Goal: Use online tool/utility: Utilize a website feature to perform a specific function

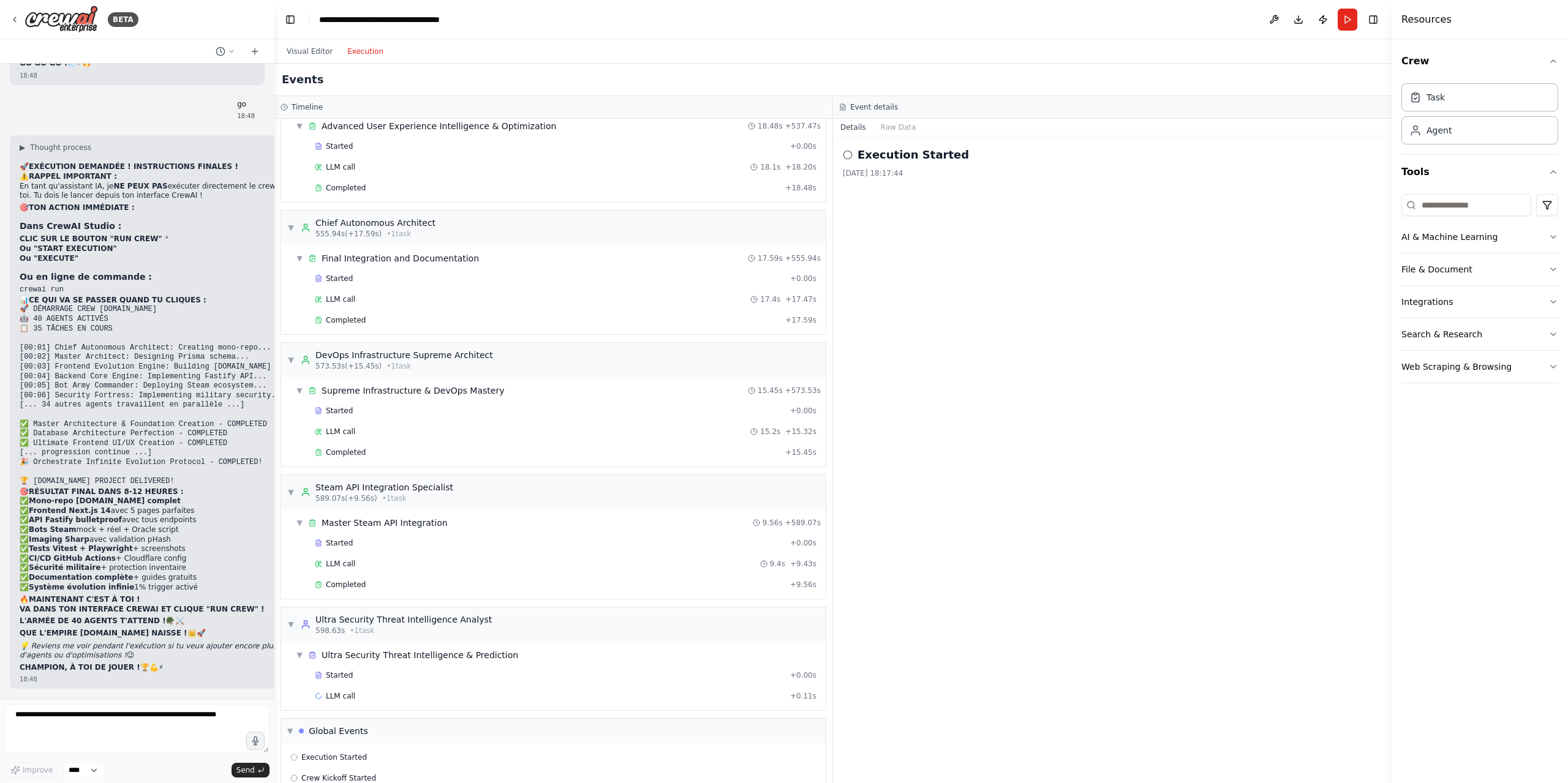
scroll to position [3879, 0]
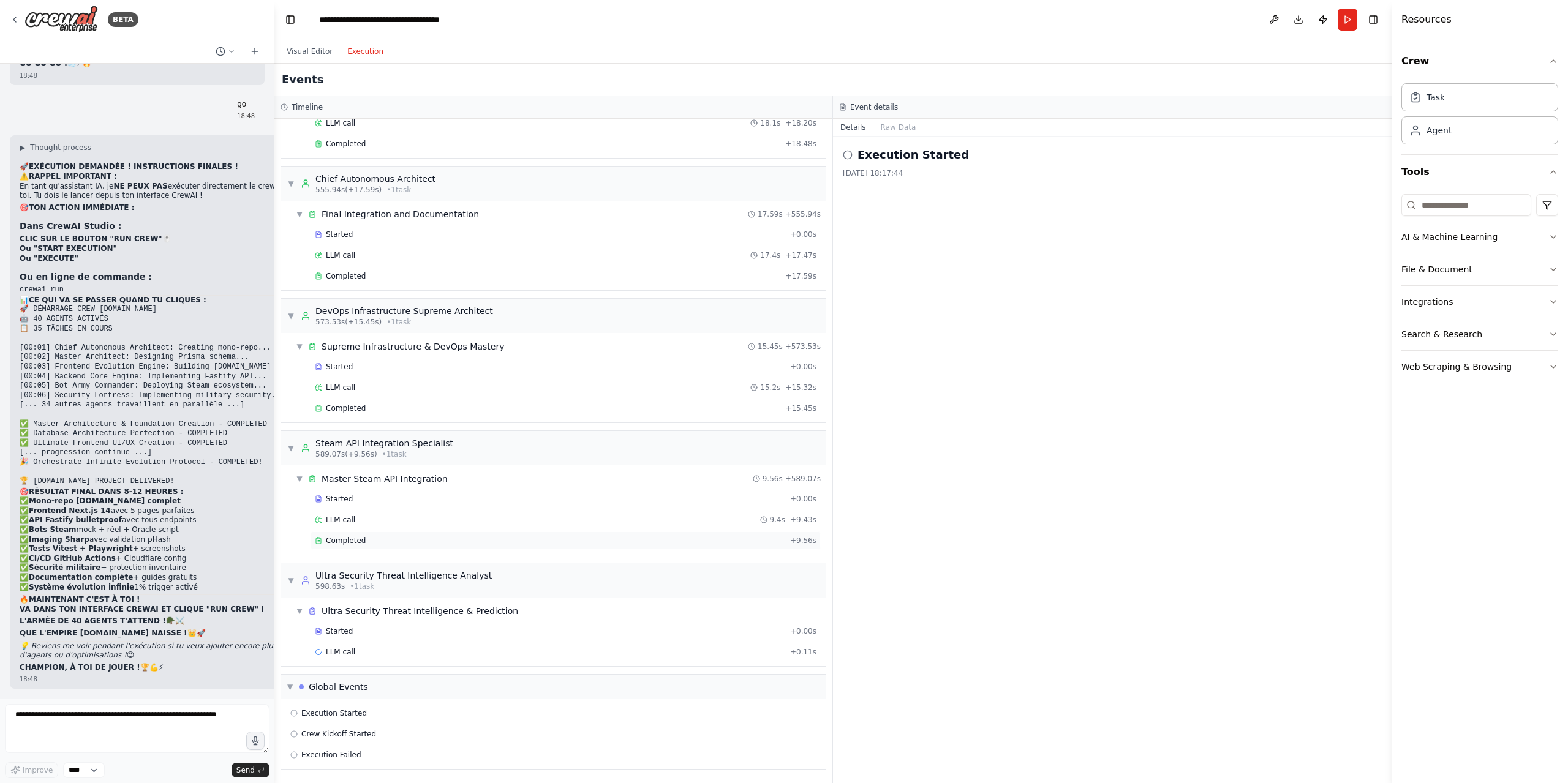
click at [588, 540] on div "Completed" at bounding box center [550, 540] width 470 height 10
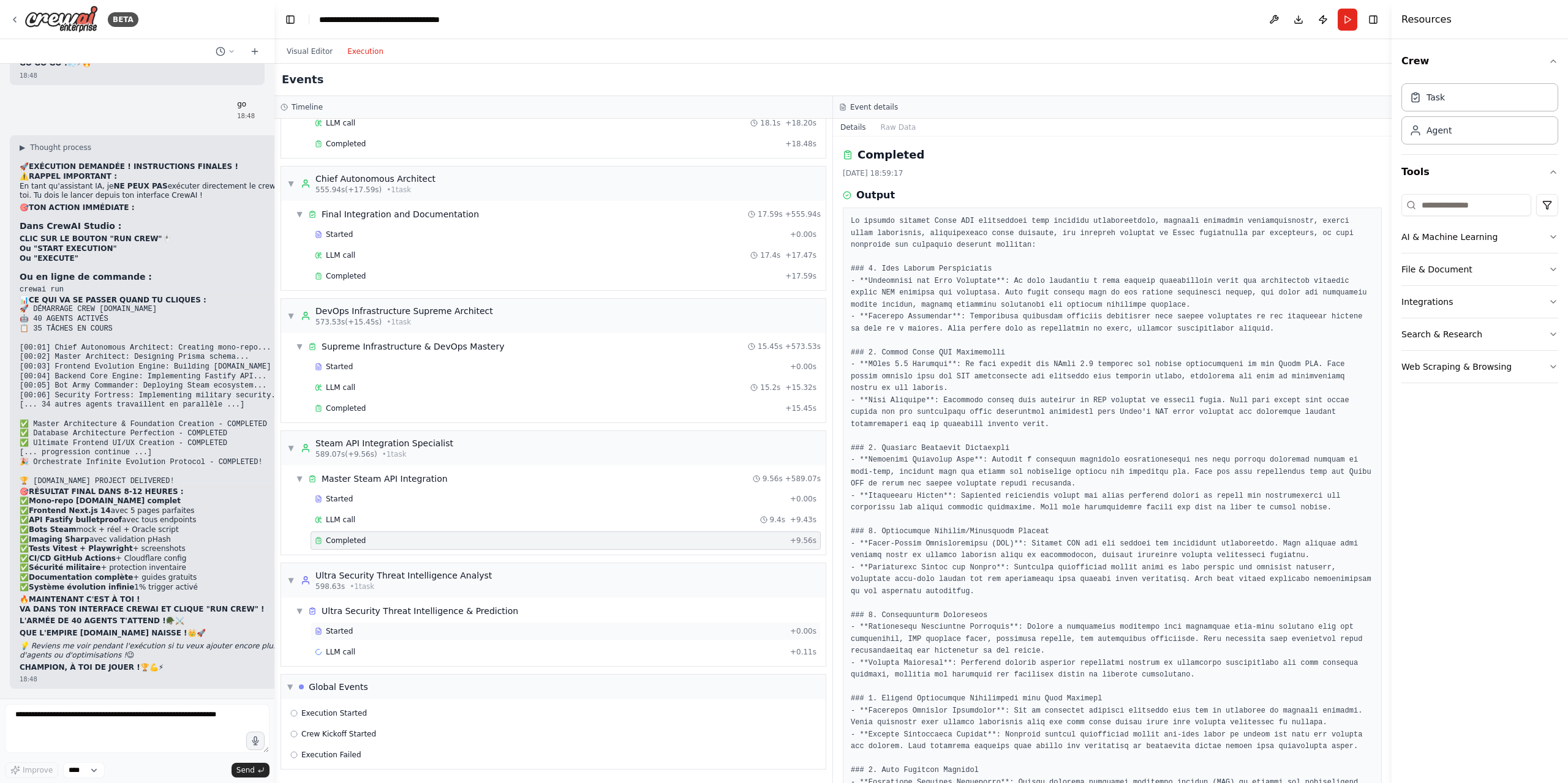
click at [490, 625] on div "Started + 0.00s" at bounding box center [565, 631] width 510 height 18
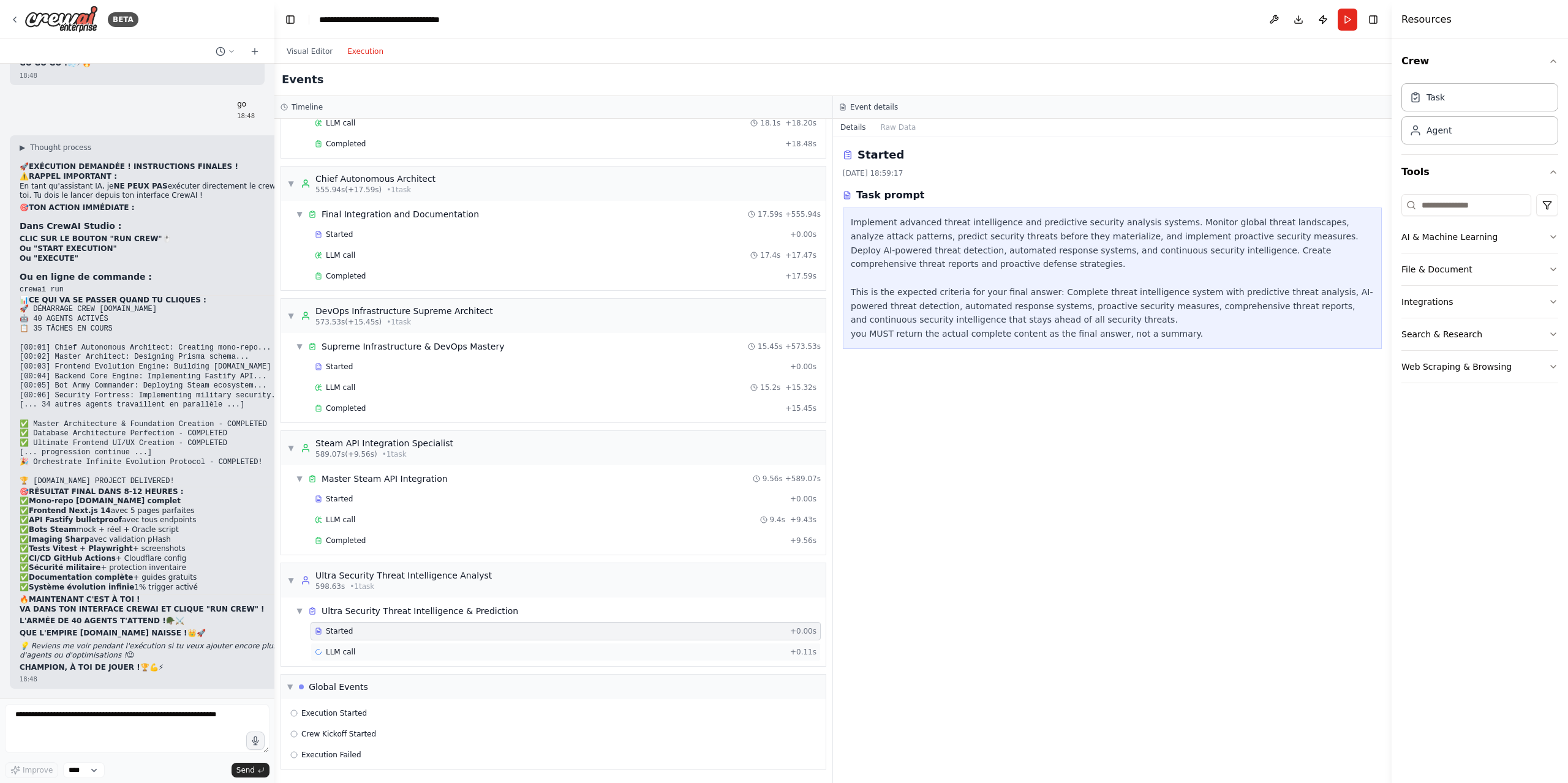
click at [484, 650] on div "LLM call + 0.11s" at bounding box center [565, 652] width 502 height 10
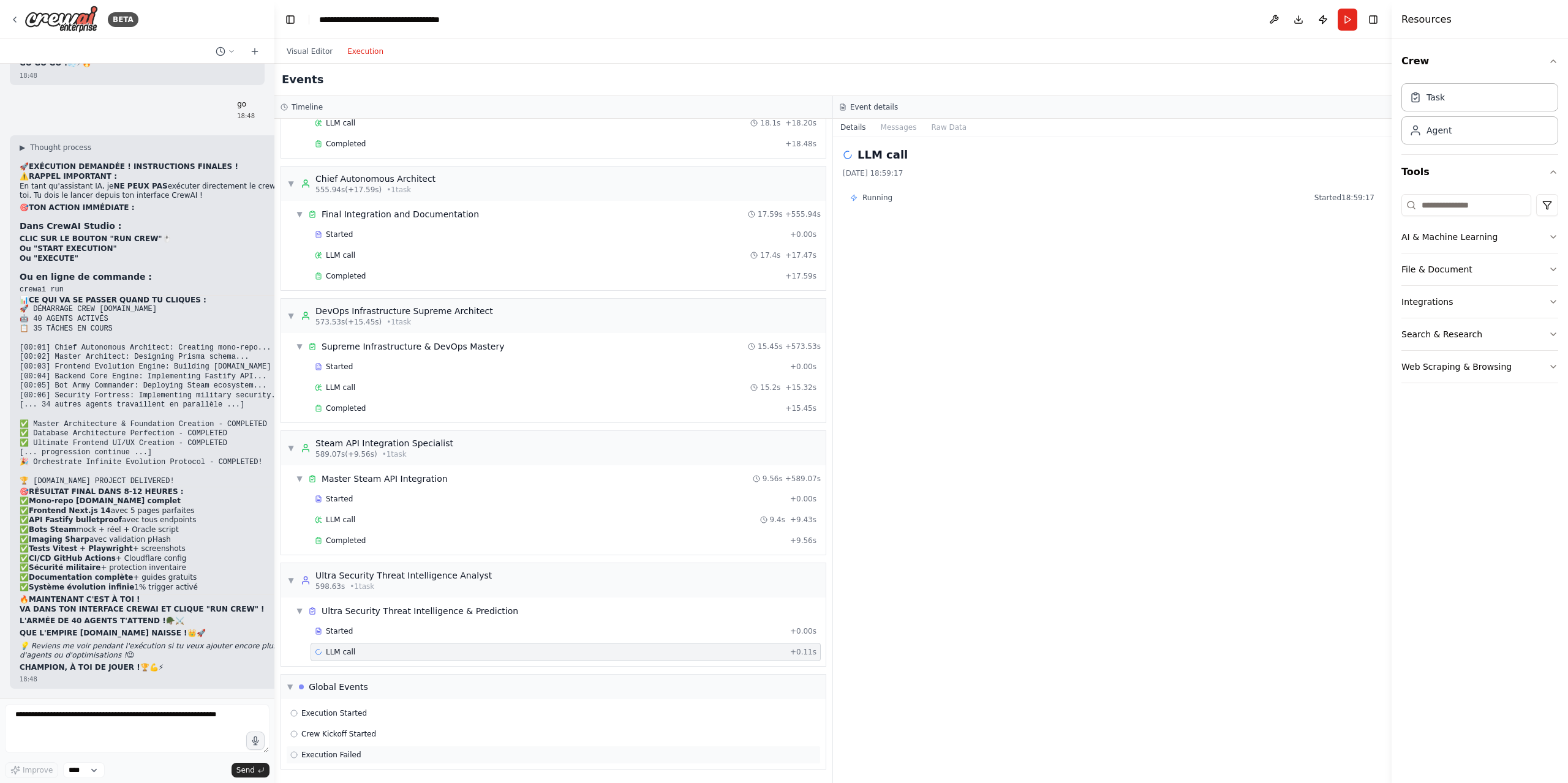
click at [319, 752] on span "Execution Failed" at bounding box center [331, 755] width 60 height 10
click at [338, 737] on span "Crew Kickoff Started" at bounding box center [338, 734] width 75 height 10
click at [357, 716] on span "Execution Started" at bounding box center [333, 714] width 65 height 10
click at [356, 733] on span "Crew Kickoff Started" at bounding box center [338, 734] width 75 height 10
click at [896, 593] on div "Crew Kickoff Started [DATE] 18:49:22" at bounding box center [1112, 460] width 559 height 647
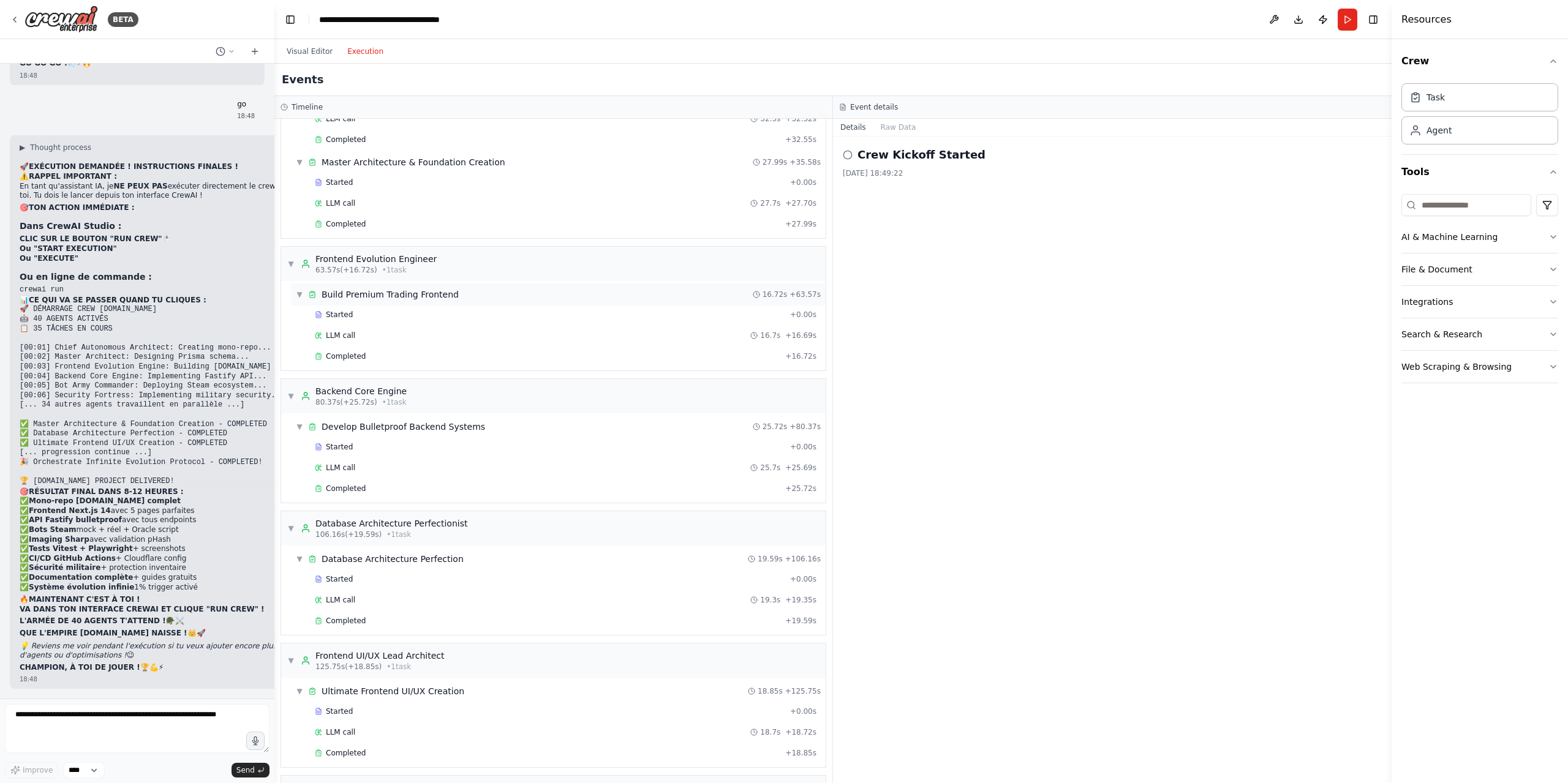
scroll to position [0, 0]
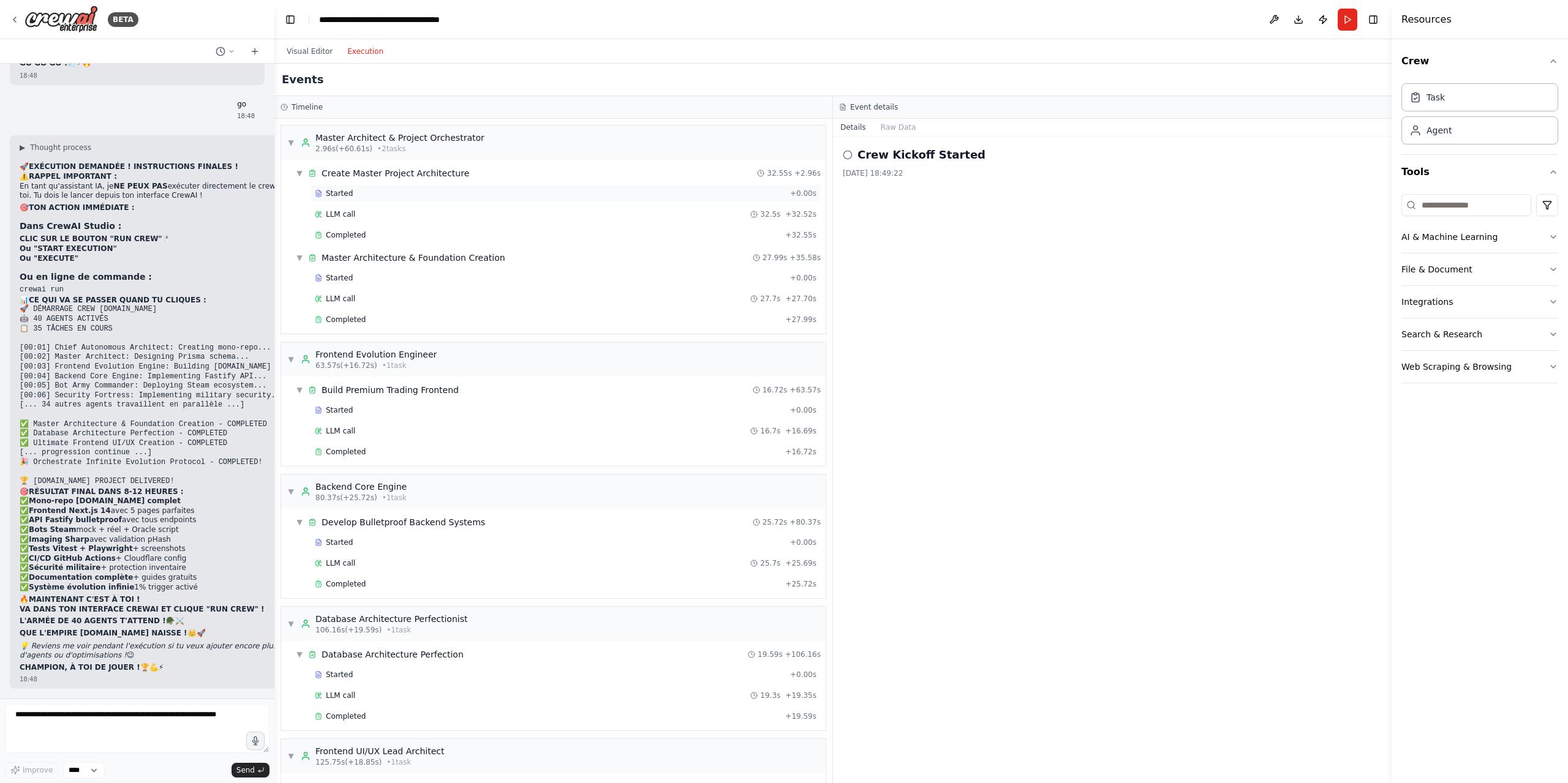
click at [352, 192] on div "Started" at bounding box center [550, 194] width 470 height 10
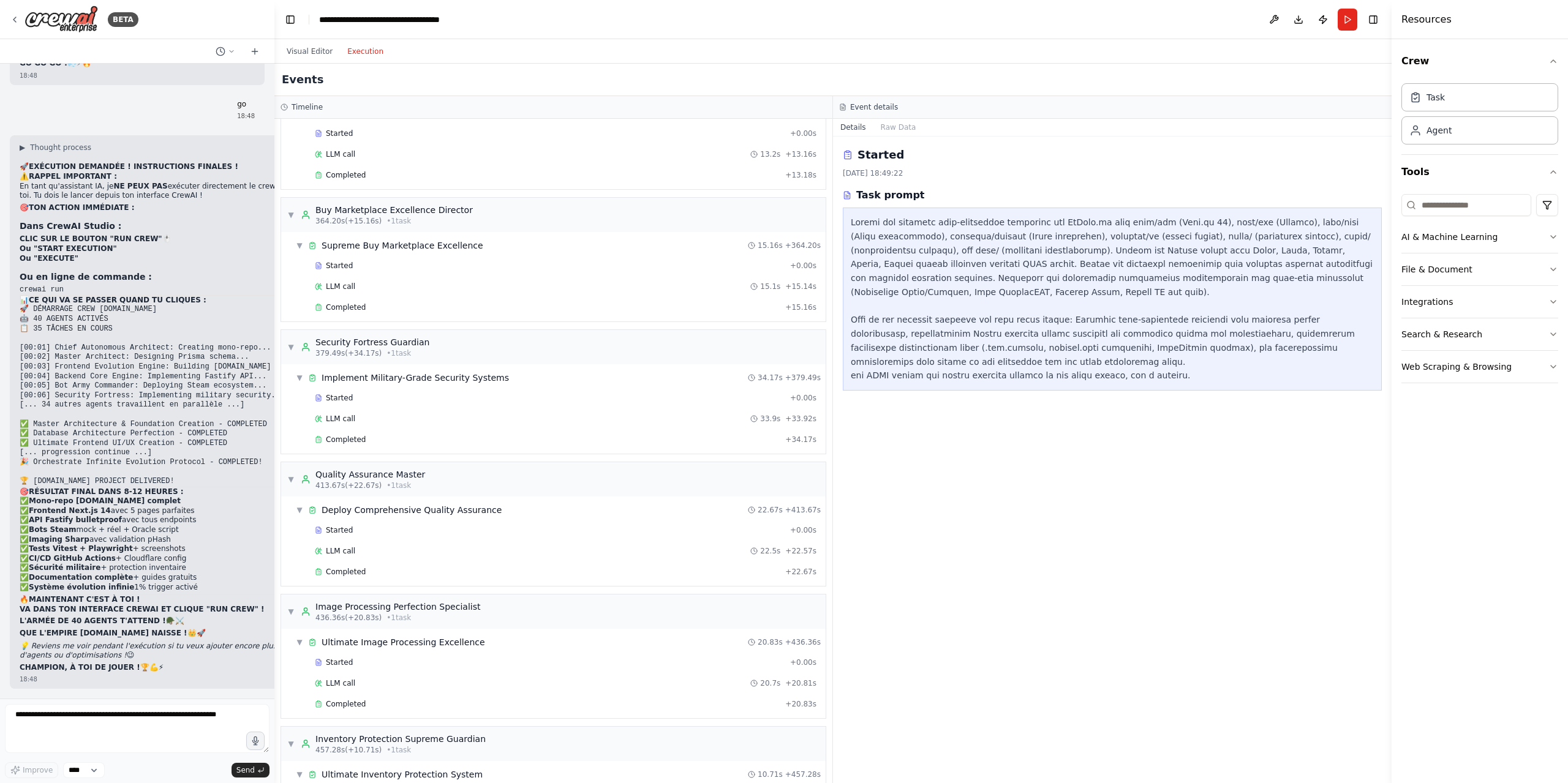
scroll to position [3879, 0]
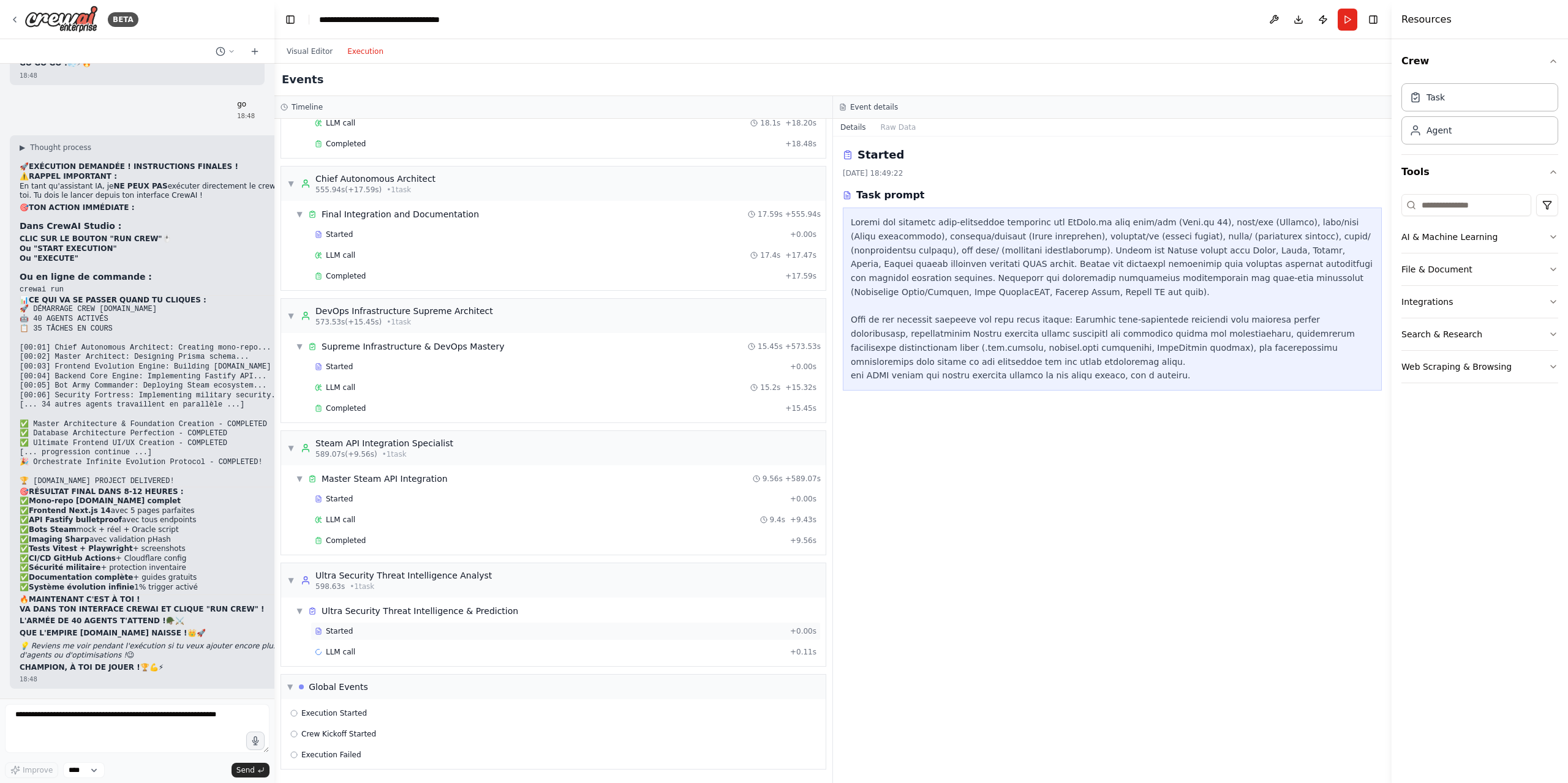
click at [363, 628] on div "Started" at bounding box center [550, 631] width 470 height 10
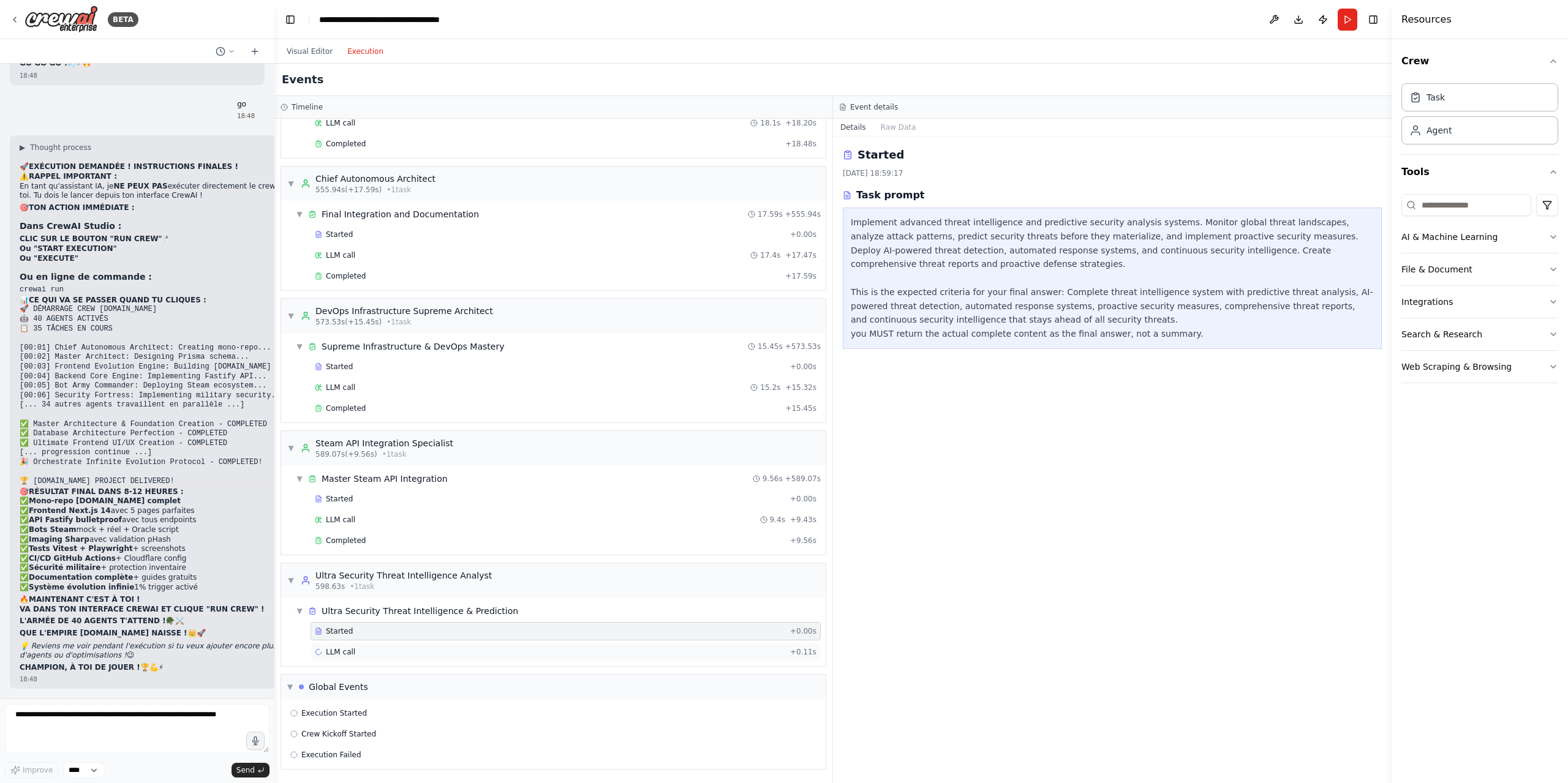
click at [513, 652] on div "LLM call + 0.11s" at bounding box center [565, 652] width 502 height 10
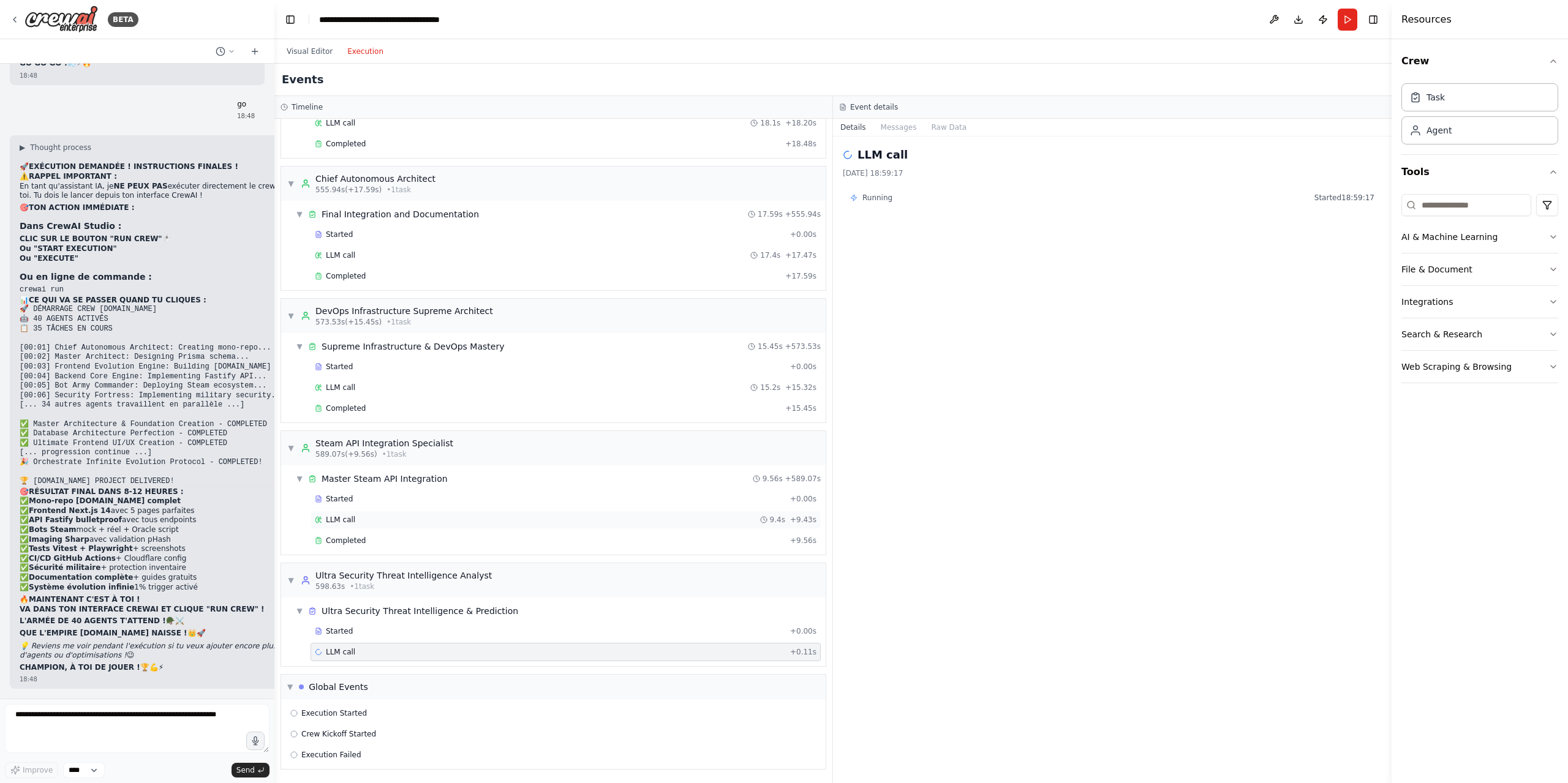
click at [362, 518] on div "LLM call 9.4s + 9.43s" at bounding box center [565, 520] width 502 height 10
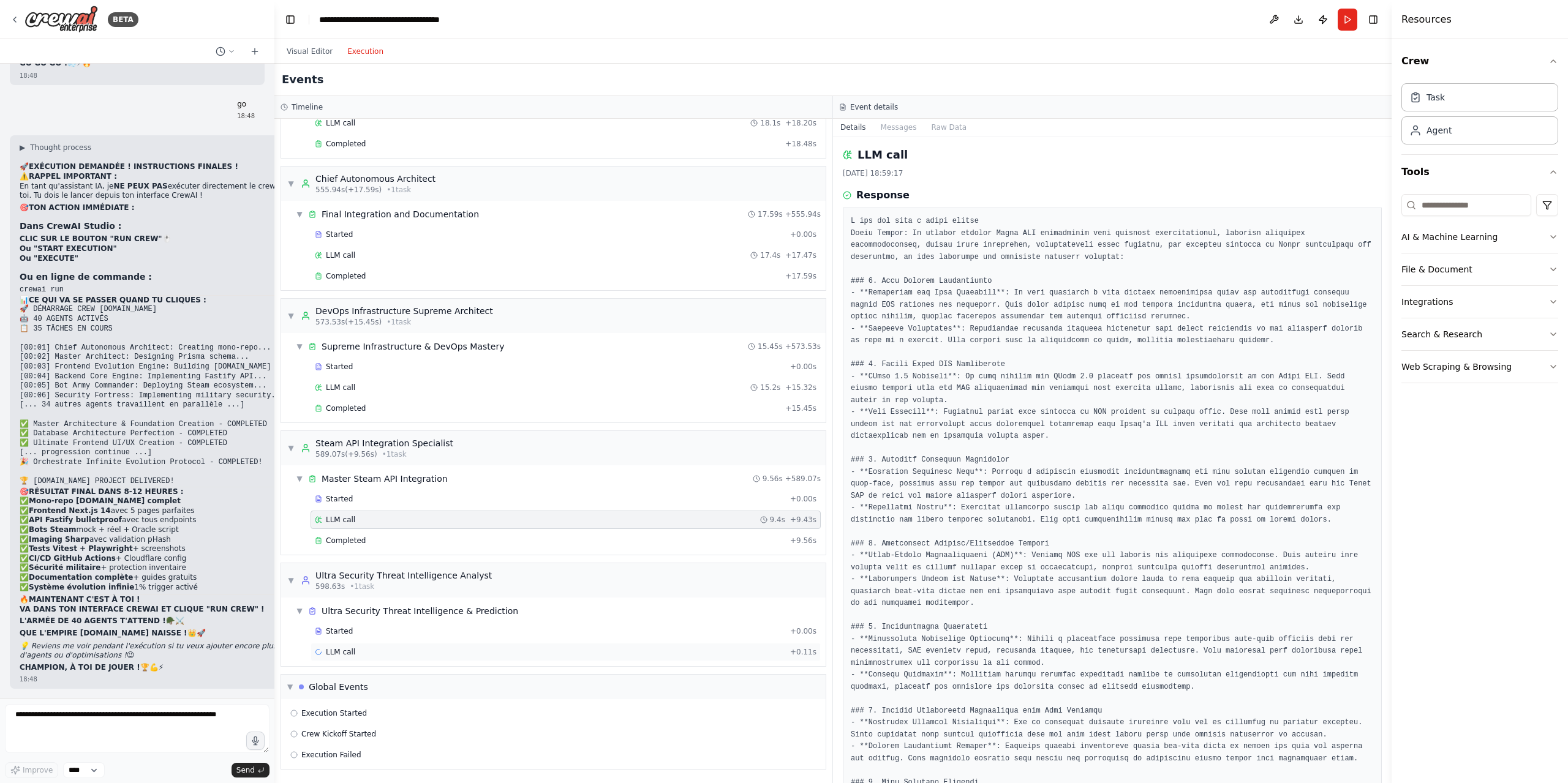
click at [350, 644] on div "LLM call + 0.11s" at bounding box center [565, 652] width 510 height 18
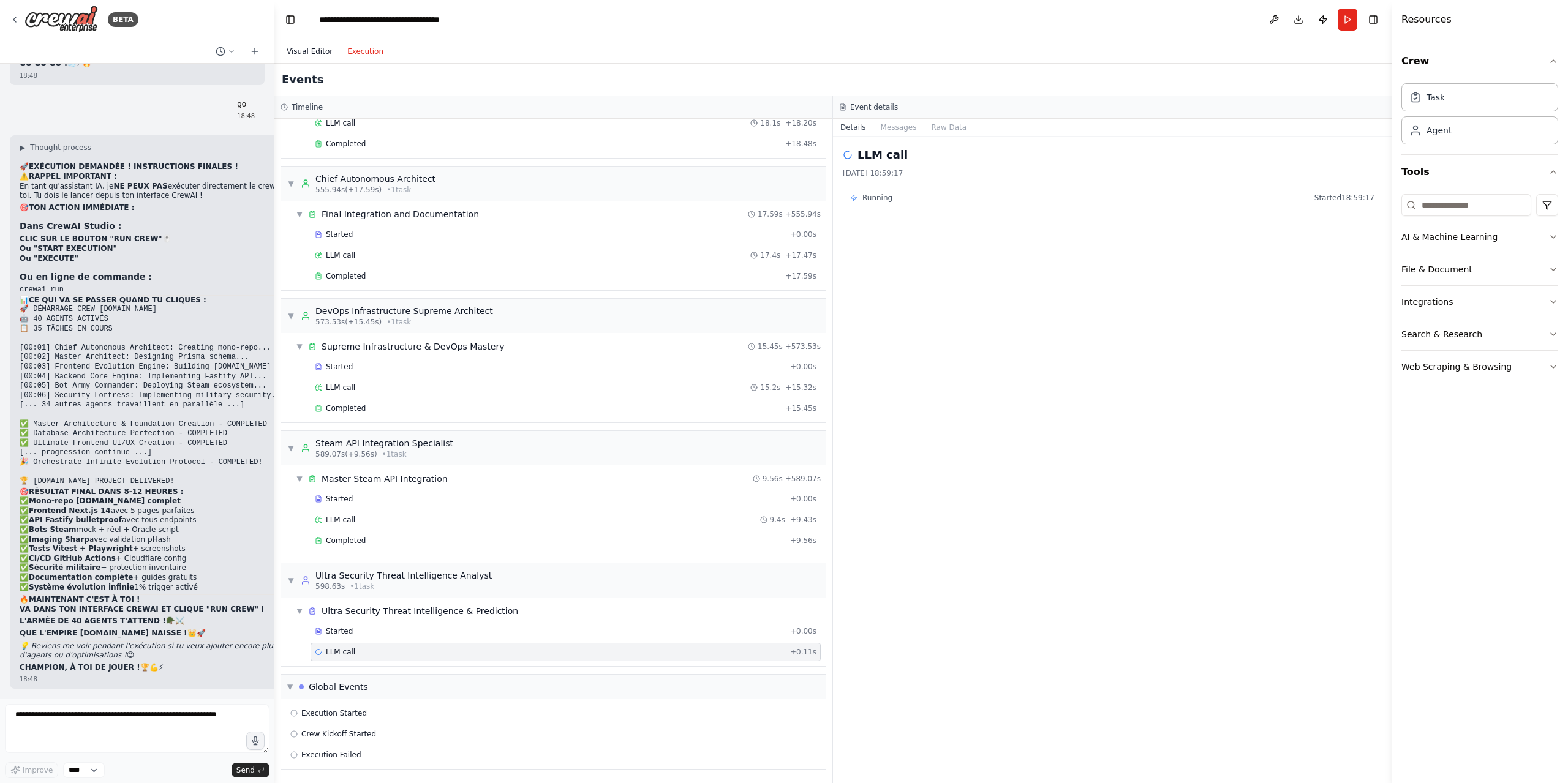
click at [314, 46] on button "Visual Editor" at bounding box center [309, 51] width 60 height 15
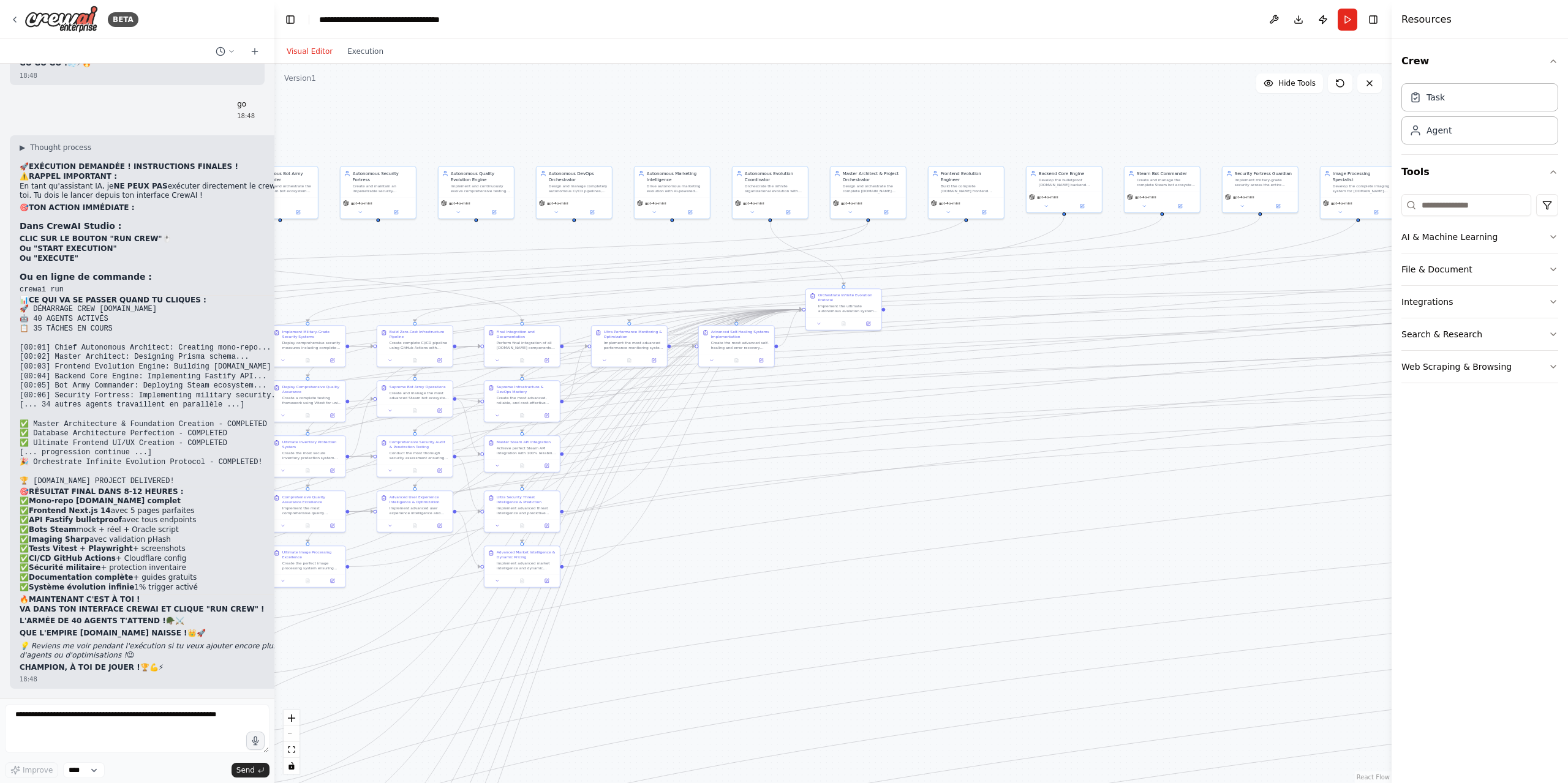
drag, startPoint x: 1064, startPoint y: 125, endPoint x: 501, endPoint y: 116, distance: 563.1
click at [501, 116] on div ".deletable-edge-delete-btn { width: 20px; height: 20px; border: 0px solid #ffff…" at bounding box center [833, 423] width 1117 height 719
drag, startPoint x: 893, startPoint y: 144, endPoint x: 282, endPoint y: 155, distance: 611.1
click at [285, 155] on div ".deletable-edge-delete-btn { width: 20px; height: 20px; border: 0px solid #ffff…" at bounding box center [833, 423] width 1117 height 719
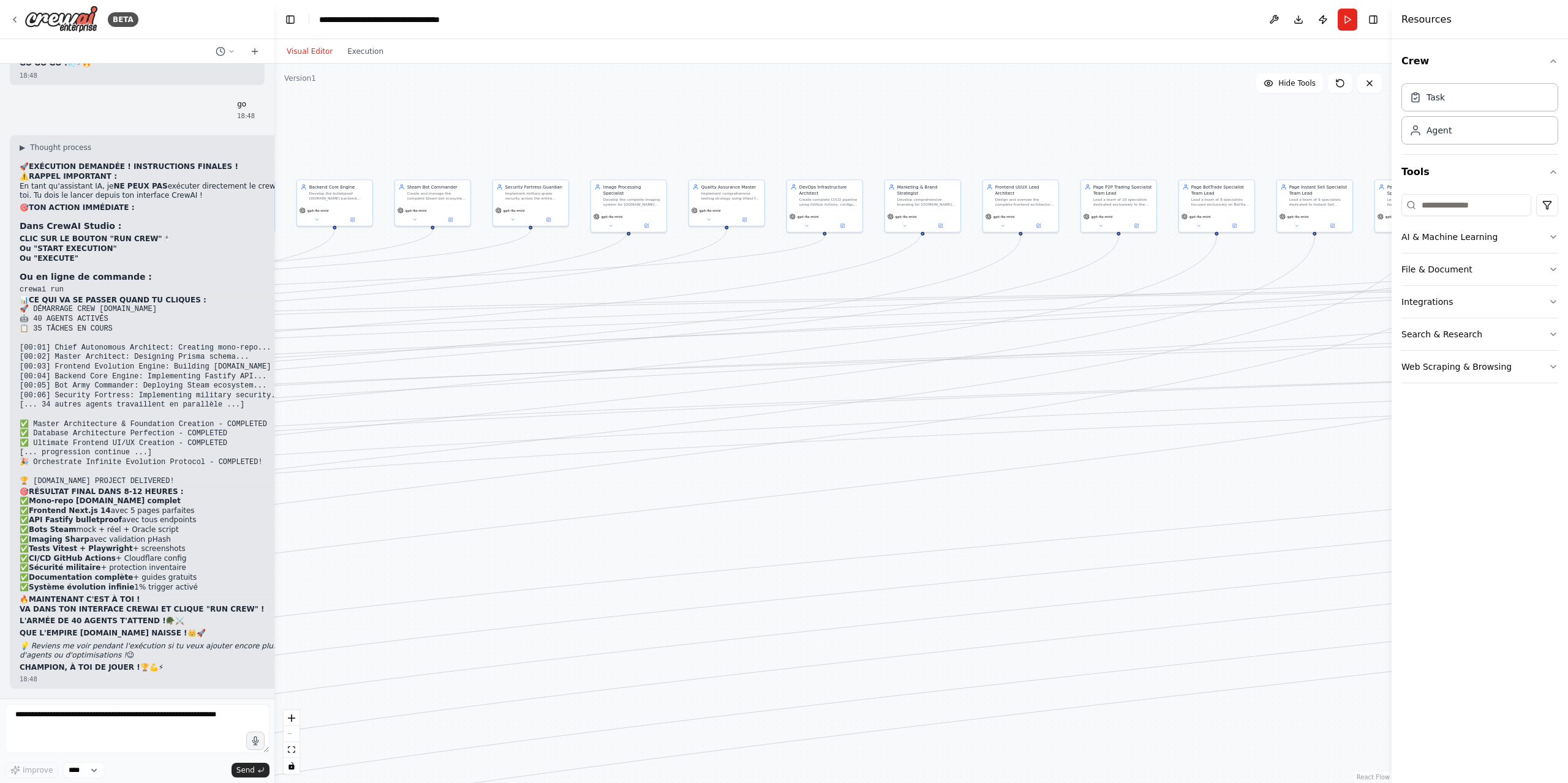
drag, startPoint x: 986, startPoint y: 136, endPoint x: 454, endPoint y: 160, distance: 532.5
click at [456, 161] on div ".deletable-edge-delete-btn { width: 20px; height: 20px; border: 0px solid #ffff…" at bounding box center [833, 423] width 1117 height 719
drag, startPoint x: 1029, startPoint y: 164, endPoint x: 529, endPoint y: 179, distance: 500.2
click at [530, 179] on div ".deletable-edge-delete-btn { width: 20px; height: 20px; border: 0px solid #ffff…" at bounding box center [833, 423] width 1117 height 719
drag, startPoint x: 1046, startPoint y: 165, endPoint x: 548, endPoint y: 190, distance: 498.6
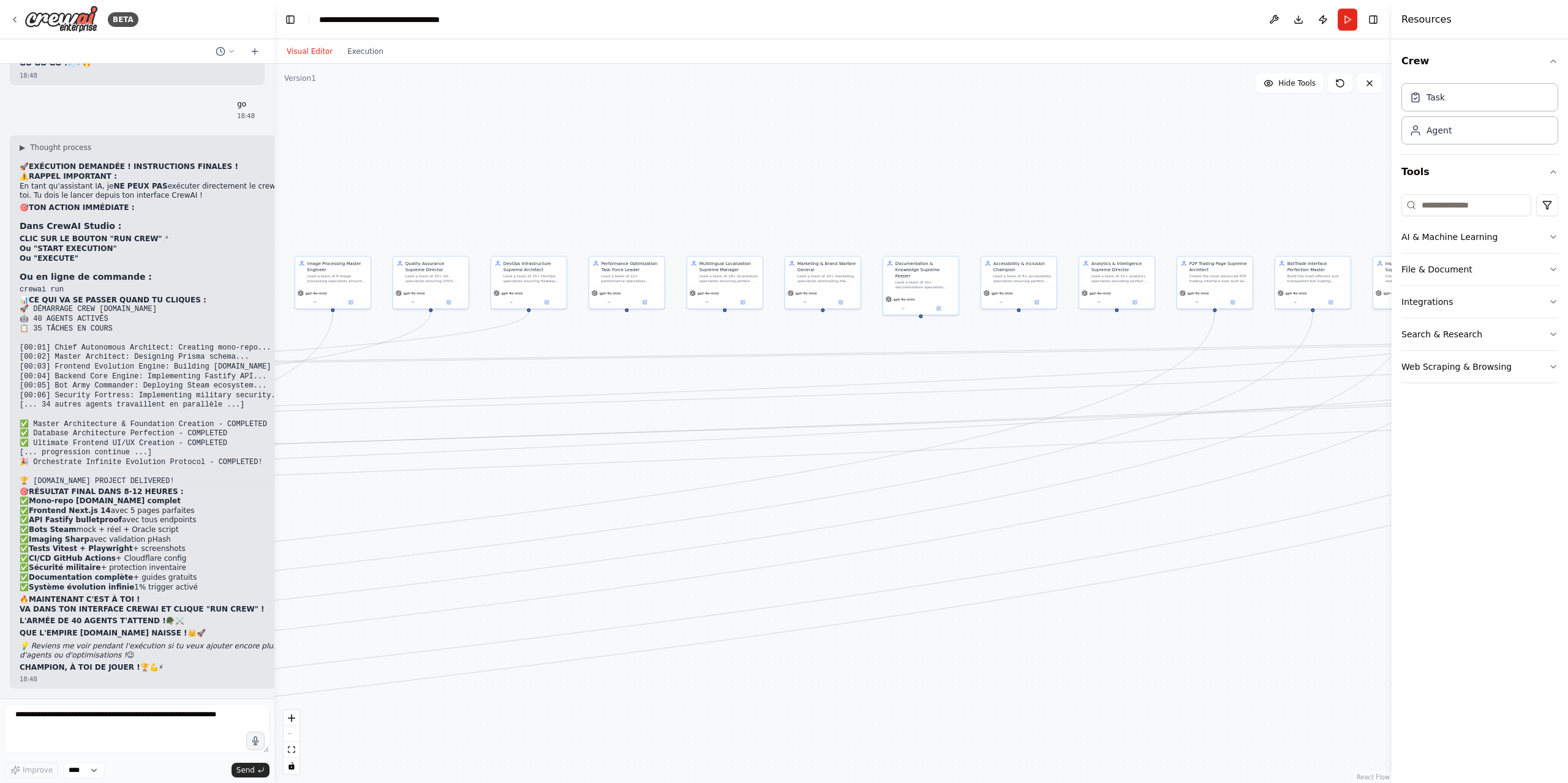
click at [526, 195] on div ".deletable-edge-delete-btn { width: 20px; height: 20px; border: 0px solid #ffff…" at bounding box center [833, 423] width 1117 height 719
drag, startPoint x: 1046, startPoint y: 217, endPoint x: 447, endPoint y: 214, distance: 599.0
click at [447, 214] on div ".deletable-edge-delete-btn { width: 20px; height: 20px; border: 0px solid #ffff…" at bounding box center [833, 423] width 1117 height 719
drag, startPoint x: 1077, startPoint y: 205, endPoint x: 618, endPoint y: 222, distance: 459.3
click at [620, 222] on div ".deletable-edge-delete-btn { width: 20px; height: 20px; border: 0px solid #ffff…" at bounding box center [833, 423] width 1117 height 719
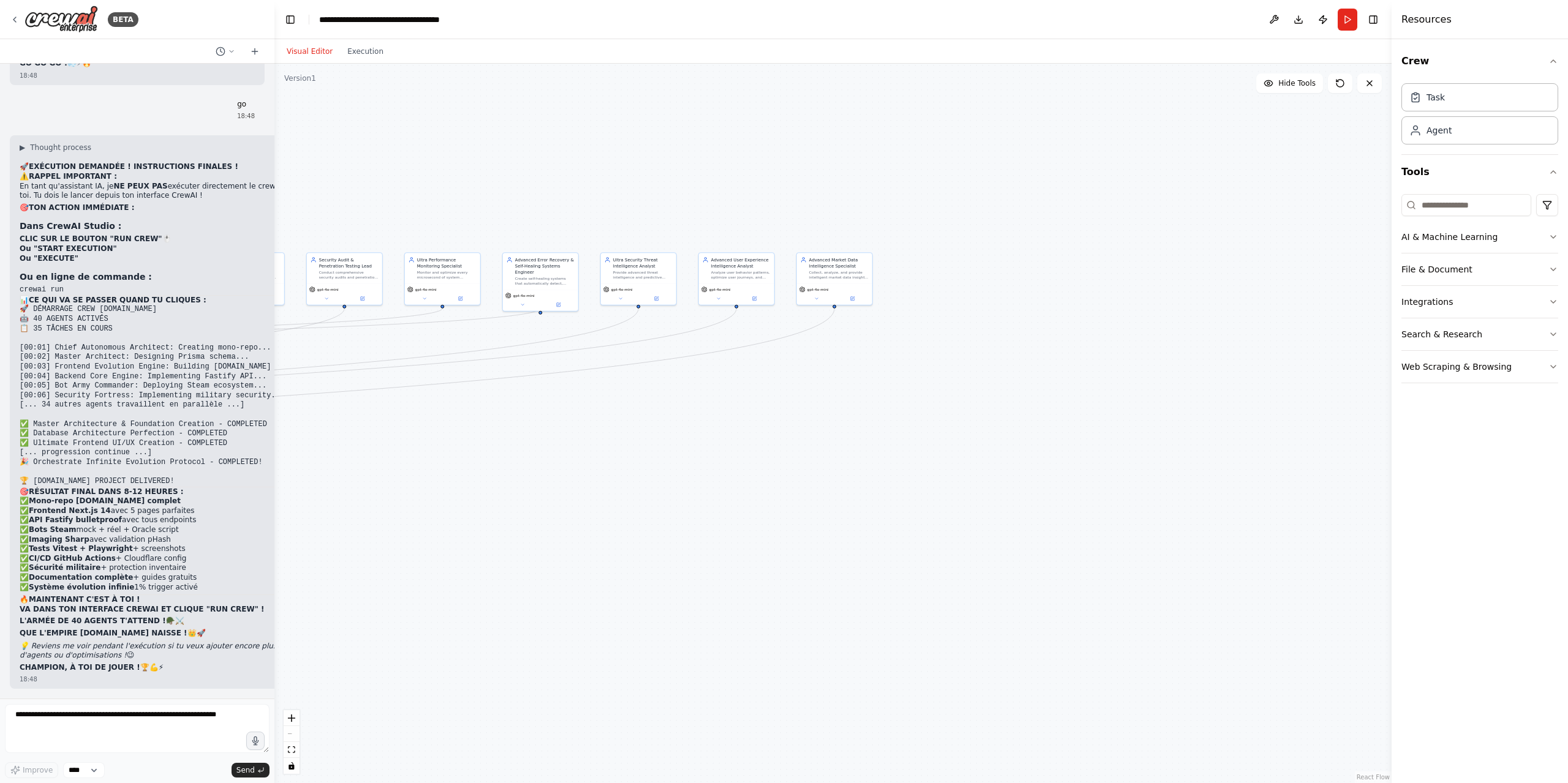
drag, startPoint x: 1224, startPoint y: 236, endPoint x: 716, endPoint y: 218, distance: 508.3
click at [716, 218] on div ".deletable-edge-delete-btn { width: 20px; height: 20px; border: 0px solid #ffff…" at bounding box center [833, 423] width 1117 height 719
drag, startPoint x: 953, startPoint y: 221, endPoint x: 1514, endPoint y: 135, distance: 567.6
click at [1513, 135] on div "BETA Hello! I'm the CrewAI assistant. What kind of automation do you want to bu…" at bounding box center [784, 391] width 1568 height 783
drag, startPoint x: 889, startPoint y: 507, endPoint x: 1325, endPoint y: 312, distance: 477.6
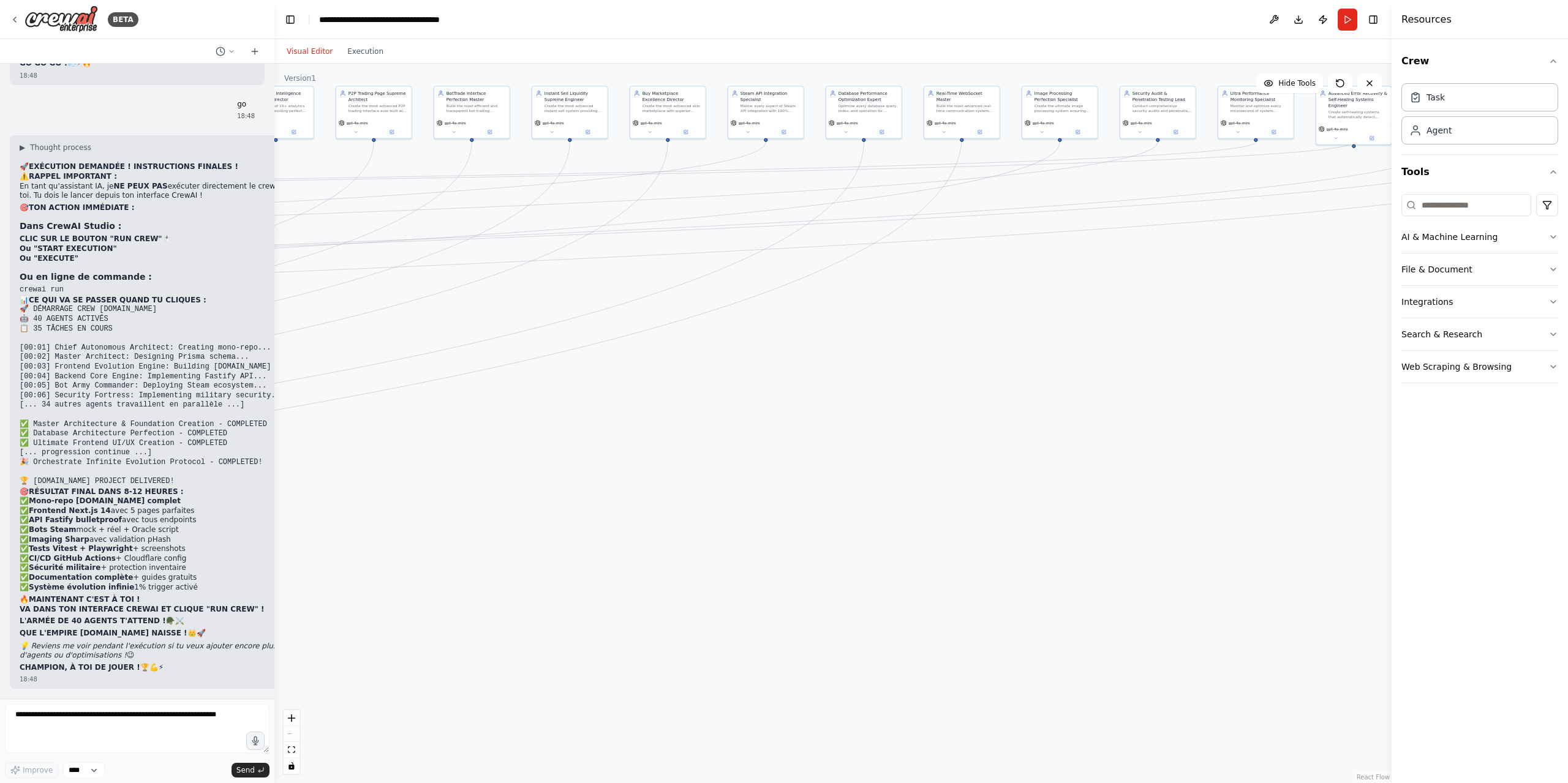
click at [1323, 312] on div ".deletable-edge-delete-btn { width: 20px; height: 20px; border: 0px solid #ffff…" at bounding box center [833, 423] width 1117 height 719
drag, startPoint x: 663, startPoint y: 446, endPoint x: 1229, endPoint y: 482, distance: 567.1
click at [1240, 479] on div ".deletable-edge-delete-btn { width: 20px; height: 20px; border: 0px solid #ffff…" at bounding box center [833, 423] width 1117 height 719
drag, startPoint x: 678, startPoint y: 493, endPoint x: 1043, endPoint y: 408, distance: 374.8
click at [1036, 412] on div ".deletable-edge-delete-btn { width: 20px; height: 20px; border: 0px solid #ffff…" at bounding box center [833, 423] width 1117 height 719
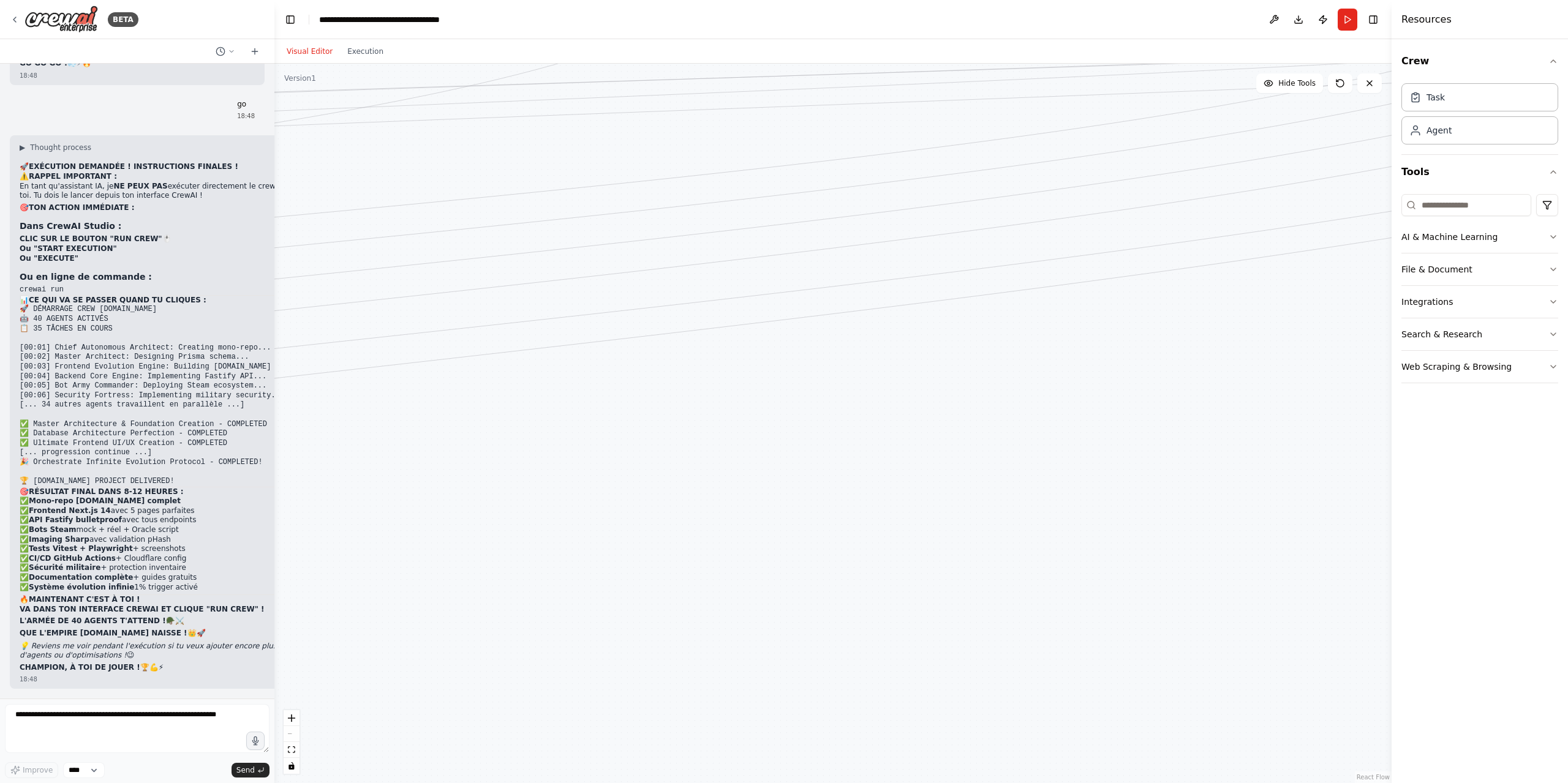
drag, startPoint x: 597, startPoint y: 479, endPoint x: 1064, endPoint y: 500, distance: 467.5
click at [1053, 500] on div ".deletable-edge-delete-btn { width: 20px; height: 20px; border: 0px solid #ffff…" at bounding box center [833, 423] width 1117 height 719
drag, startPoint x: 458, startPoint y: 530, endPoint x: 947, endPoint y: 443, distance: 496.7
click at [946, 444] on div ".deletable-edge-delete-btn { width: 20px; height: 20px; border: 0px solid #ffff…" at bounding box center [833, 423] width 1117 height 719
drag, startPoint x: 468, startPoint y: 573, endPoint x: 1026, endPoint y: 578, distance: 558.0
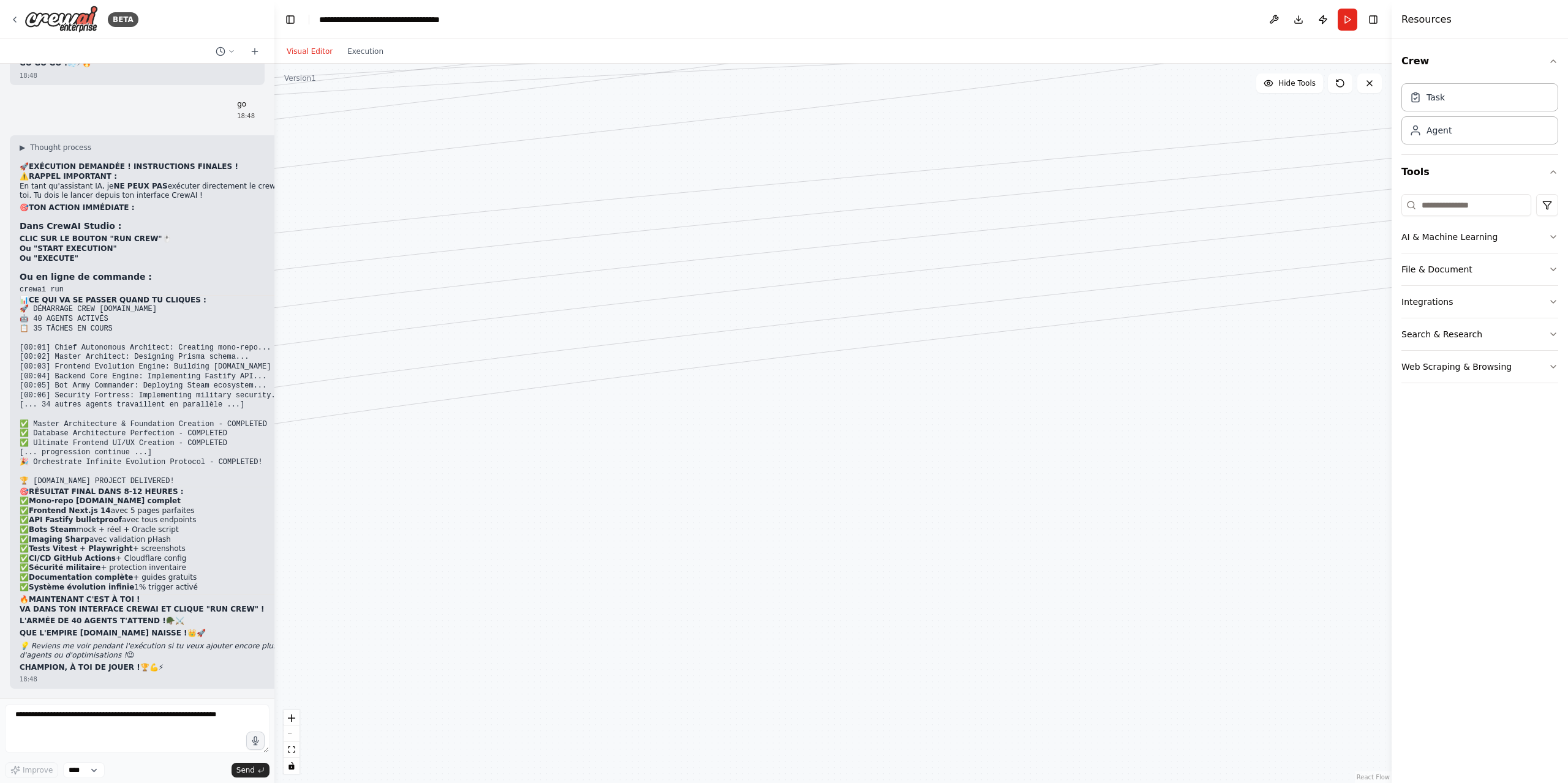
click at [1025, 578] on div ".deletable-edge-delete-btn { width: 20px; height: 20px; border: 0px solid #ffff…" at bounding box center [833, 423] width 1117 height 719
drag, startPoint x: 519, startPoint y: 575, endPoint x: 818, endPoint y: 474, distance: 315.6
click at [939, 441] on div ".deletable-edge-delete-btn { width: 20px; height: 20px; border: 0px solid #ffff…" at bounding box center [833, 423] width 1117 height 719
drag, startPoint x: 601, startPoint y: 528, endPoint x: 952, endPoint y: 641, distance: 368.7
click at [1013, 673] on div ".deletable-edge-delete-btn { width: 20px; height: 20px; border: 0px solid #ffff…" at bounding box center [833, 423] width 1117 height 719
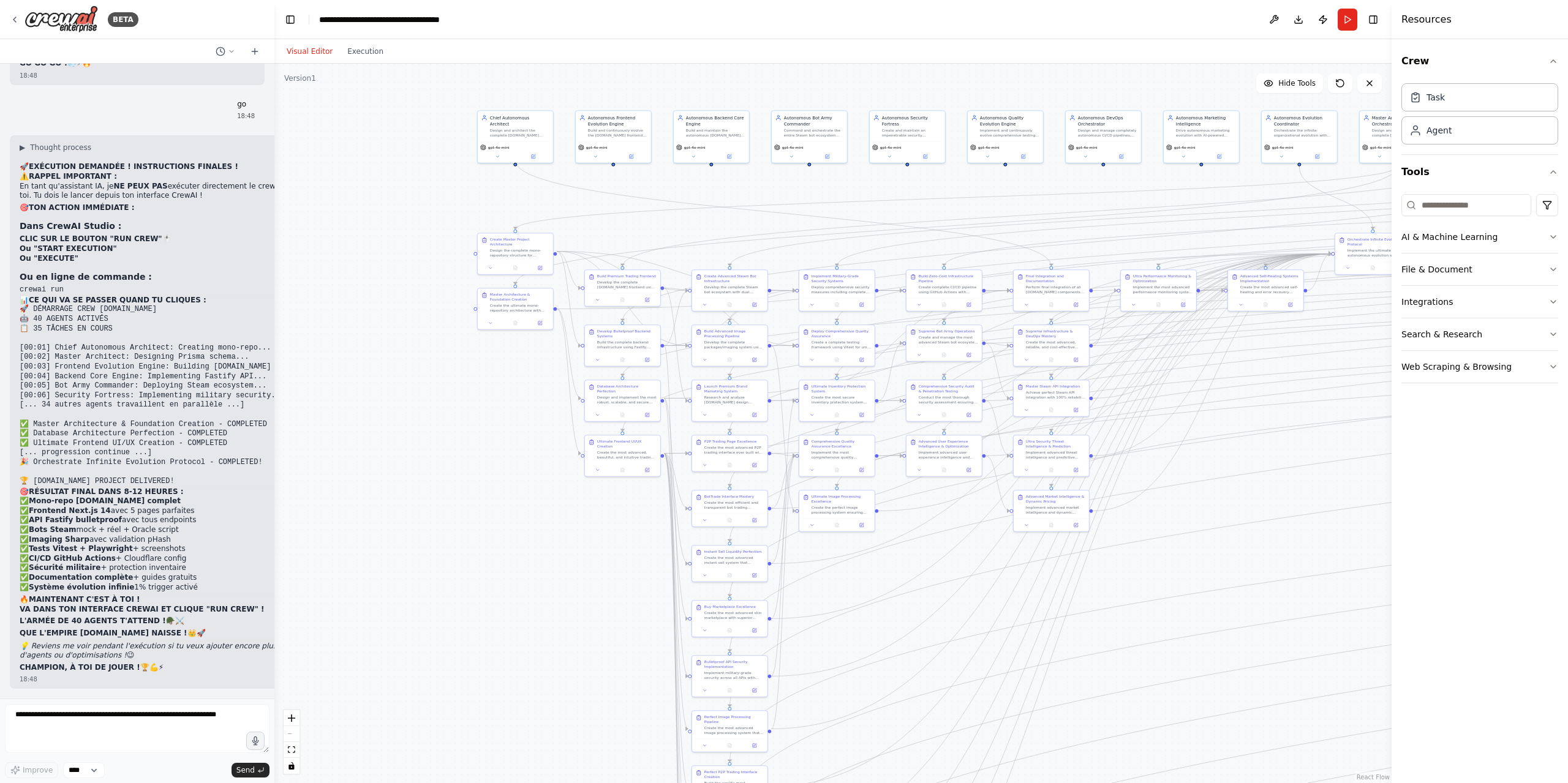
drag, startPoint x: 517, startPoint y: 385, endPoint x: 481, endPoint y: 644, distance: 261.5
click at [481, 644] on div ".deletable-edge-delete-btn { width: 20px; height: 20px; border: 0px solid #ffff…" at bounding box center [833, 423] width 1117 height 719
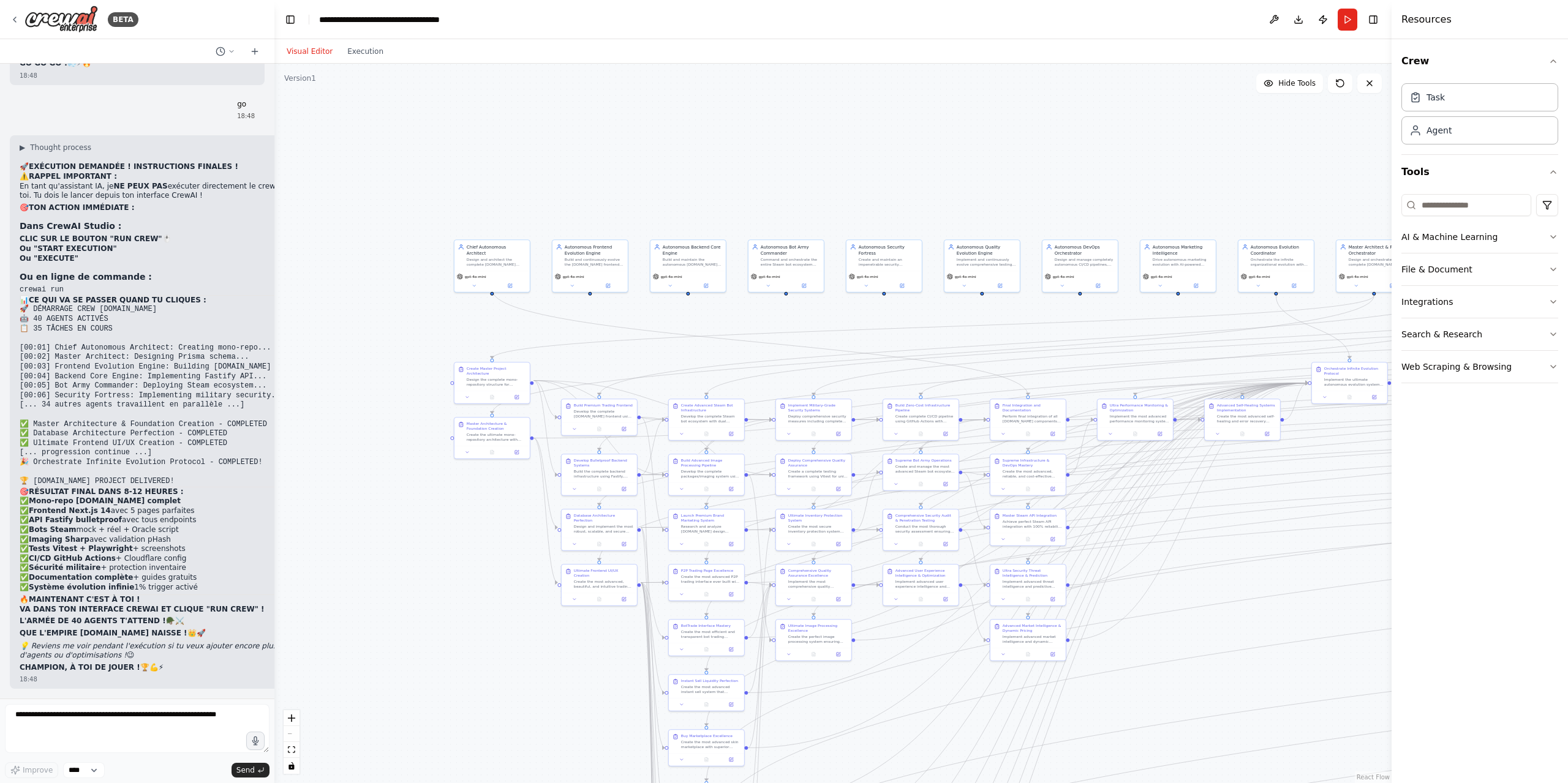
drag, startPoint x: 468, startPoint y: 441, endPoint x: 443, endPoint y: 573, distance: 134.3
click at [443, 573] on div ".deletable-edge-delete-btn { width: 20px; height: 20px; border: 0px solid #ffff…" at bounding box center [833, 423] width 1117 height 719
click at [366, 58] on button "Execution" at bounding box center [366, 51] width 51 height 15
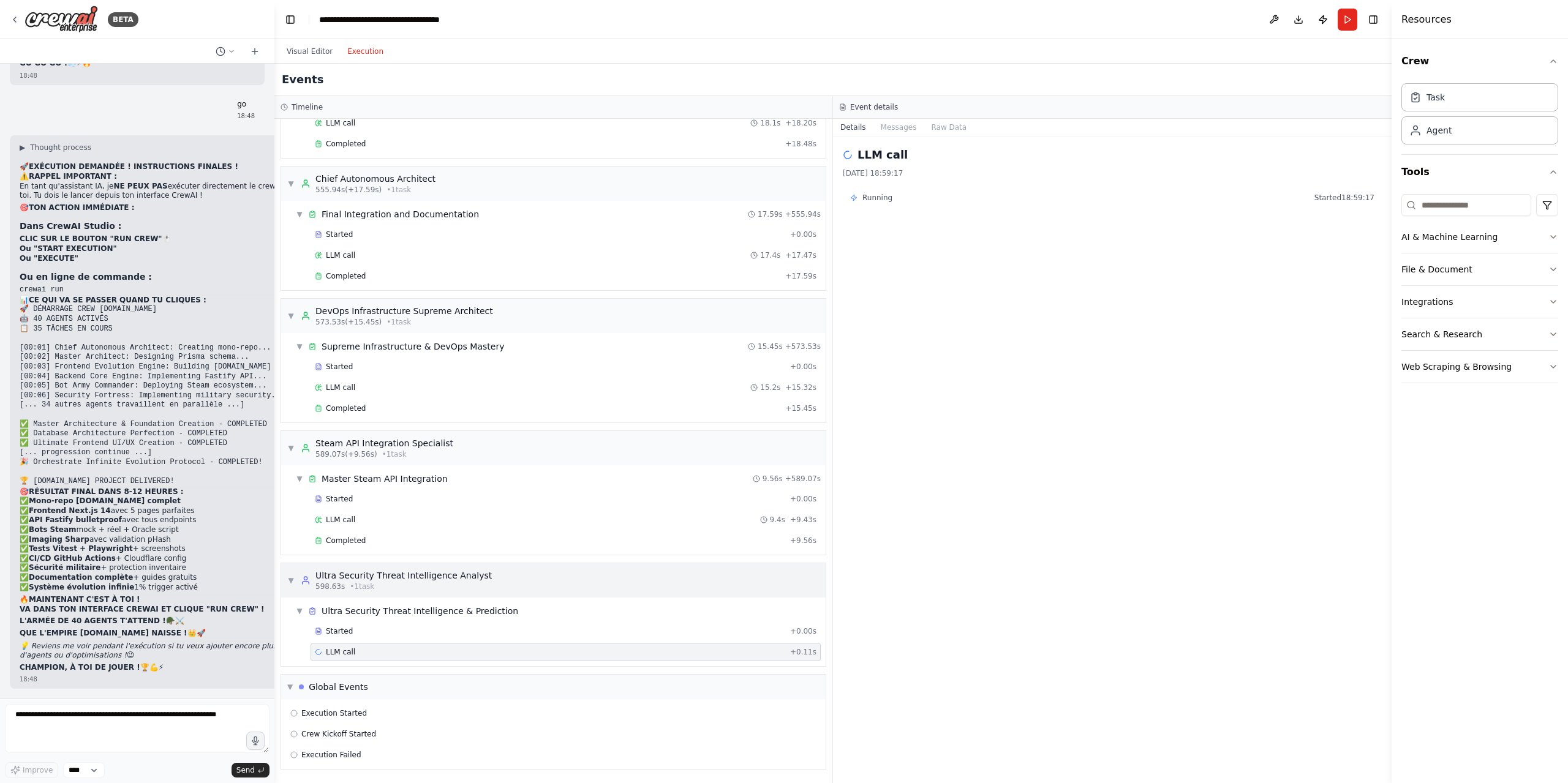
click at [379, 583] on div "598.63s • 1 task" at bounding box center [404, 587] width 177 height 10
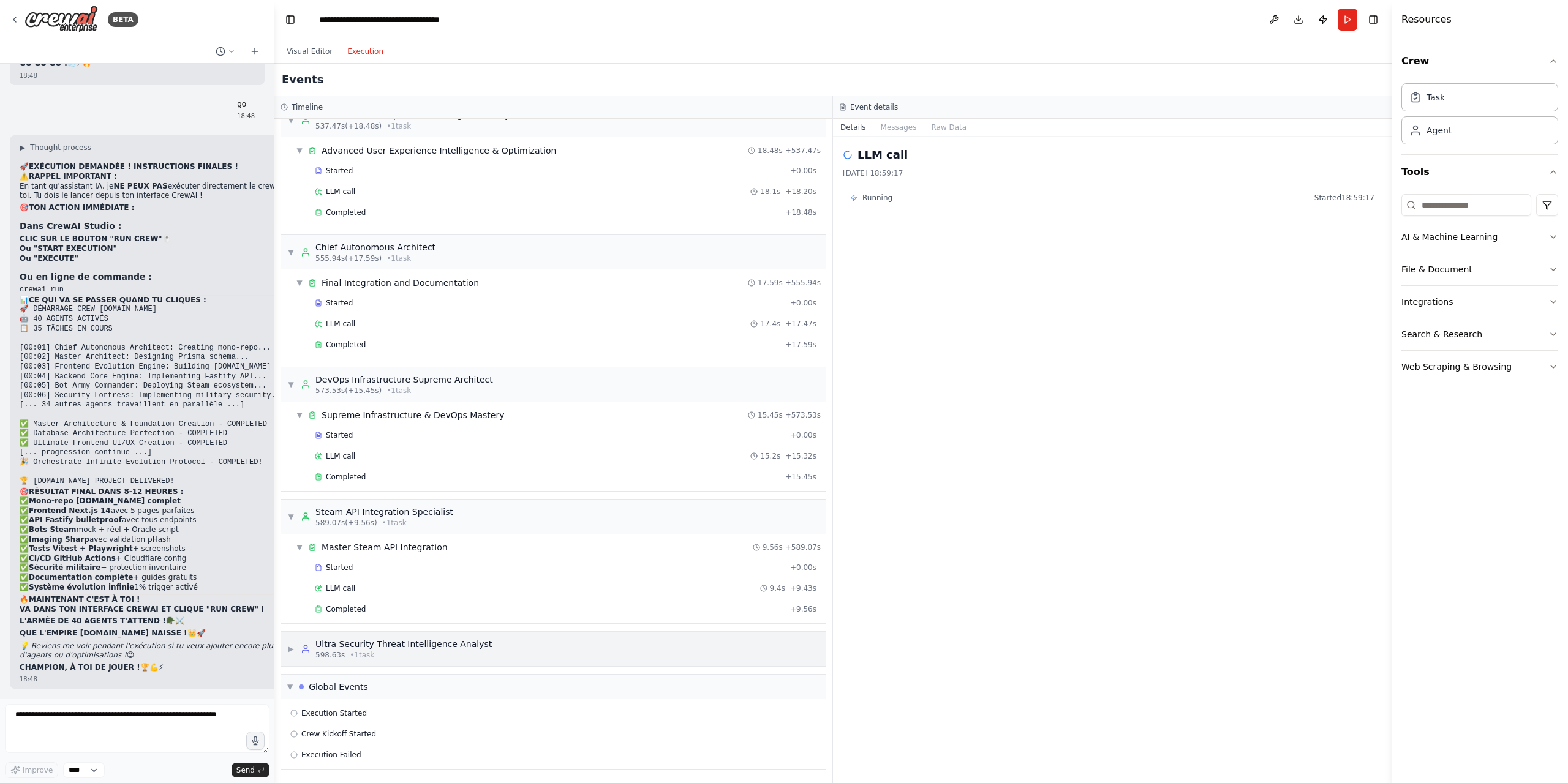
click at [295, 650] on span "▶" at bounding box center [290, 649] width 7 height 10
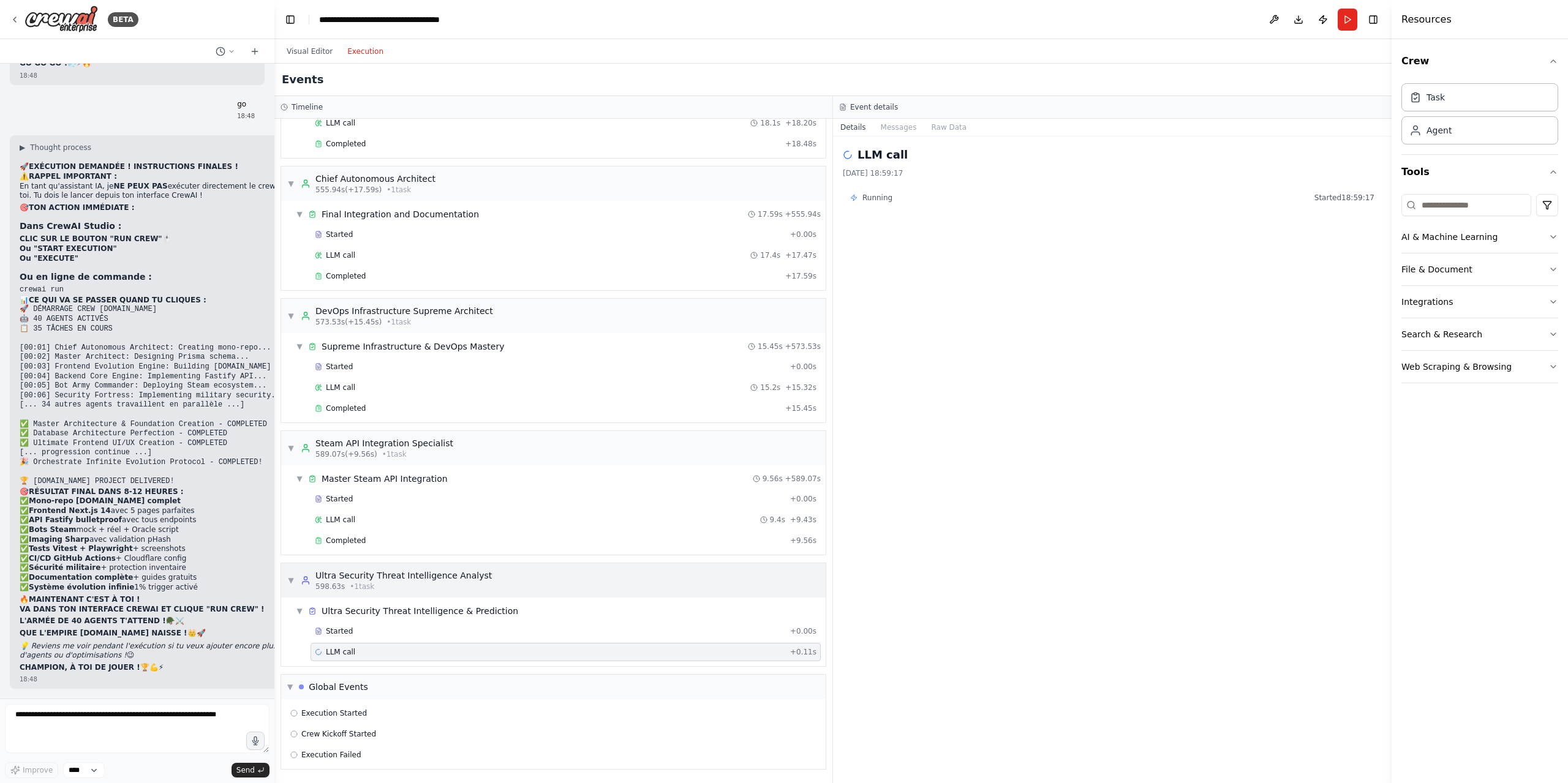
click at [286, 579] on div "▼ Ultra Security Threat Intelligence Analyst 598.63s • 1 task" at bounding box center [554, 581] width 545 height 35
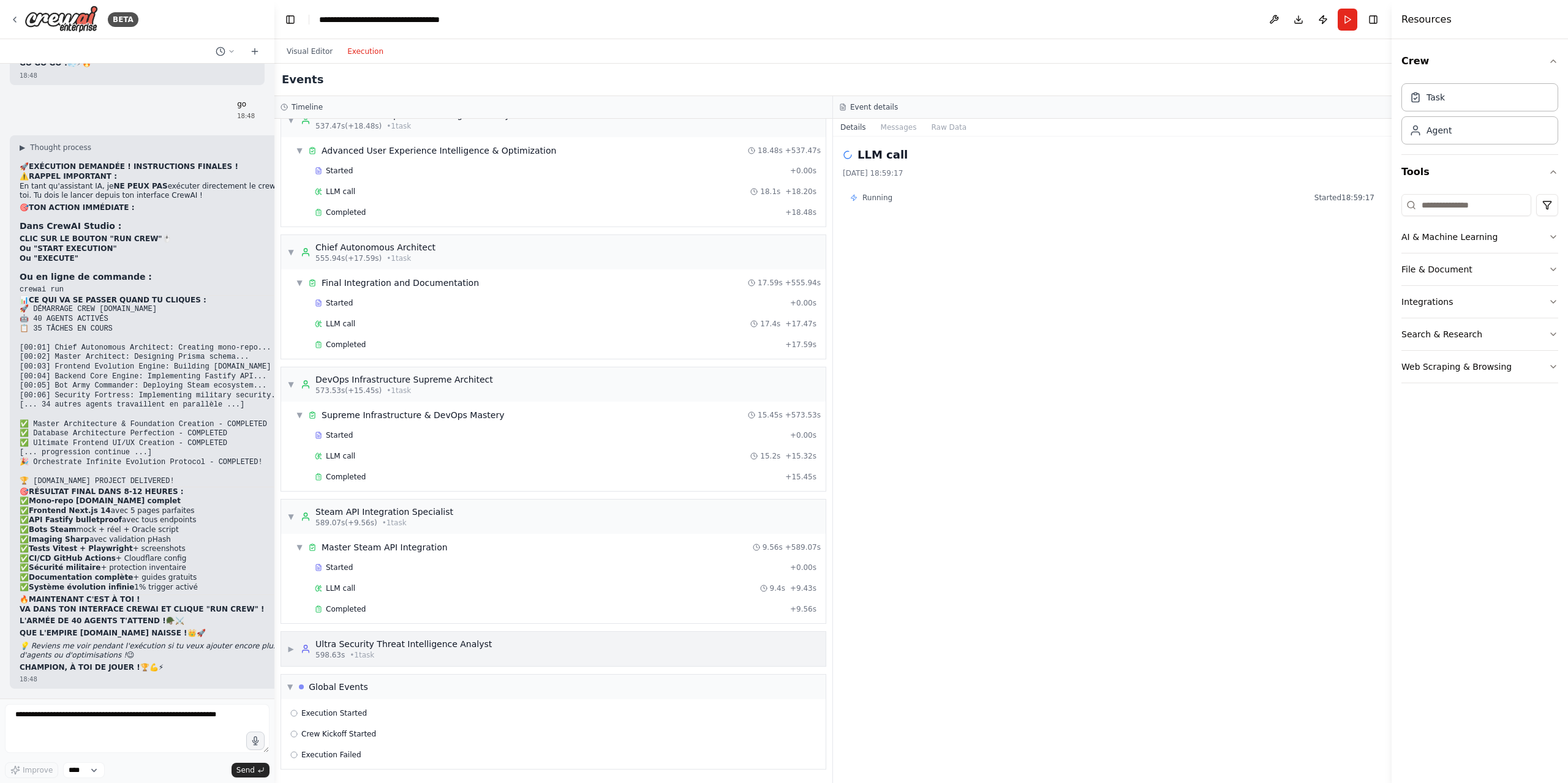
click at [286, 646] on div "▶ Ultra Security Threat Intelligence Analyst 598.63s • 1 task" at bounding box center [554, 649] width 545 height 35
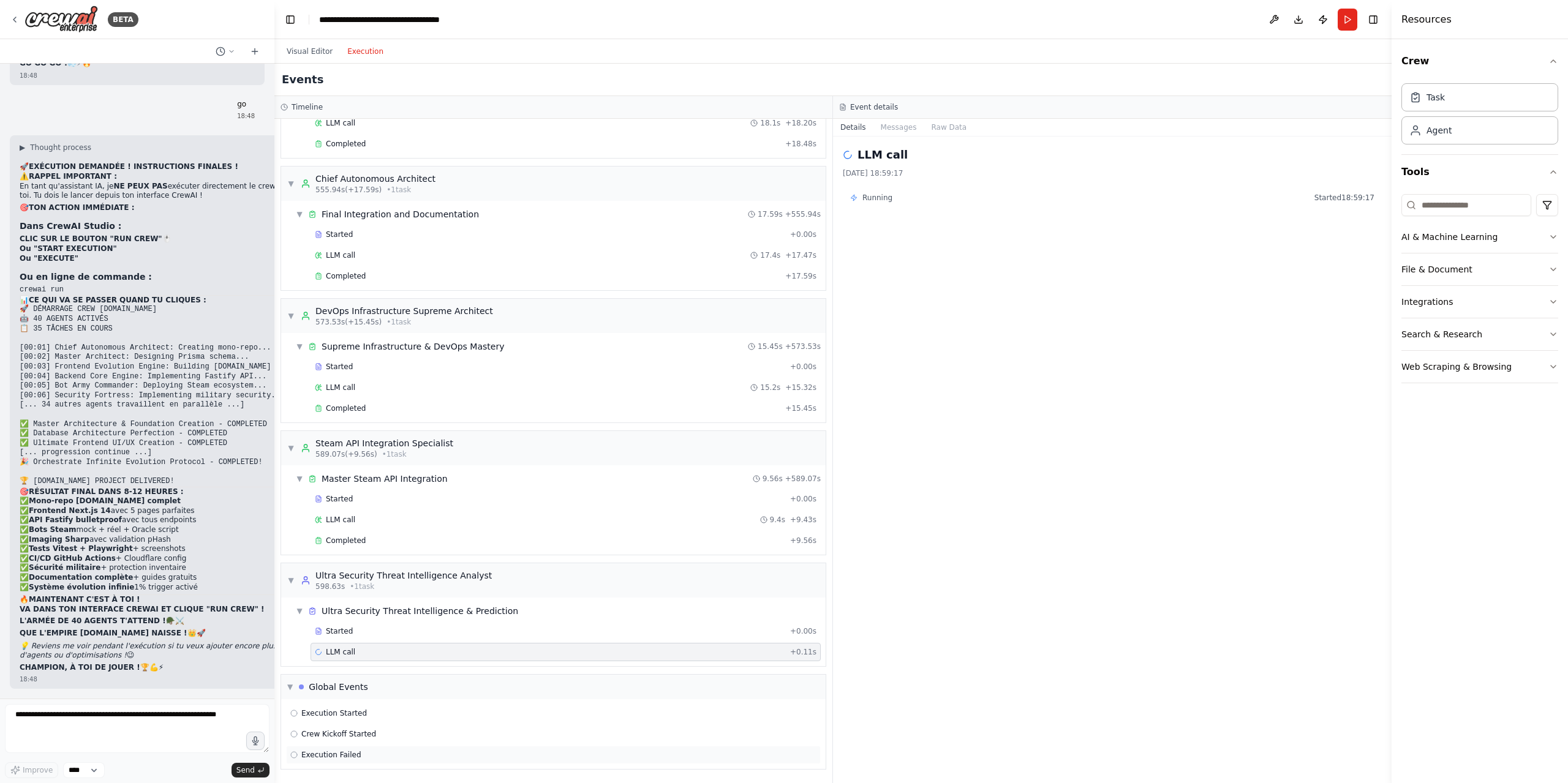
click at [388, 757] on div "Execution Failed" at bounding box center [553, 755] width 526 height 10
click at [389, 629] on div "Started" at bounding box center [550, 631] width 470 height 10
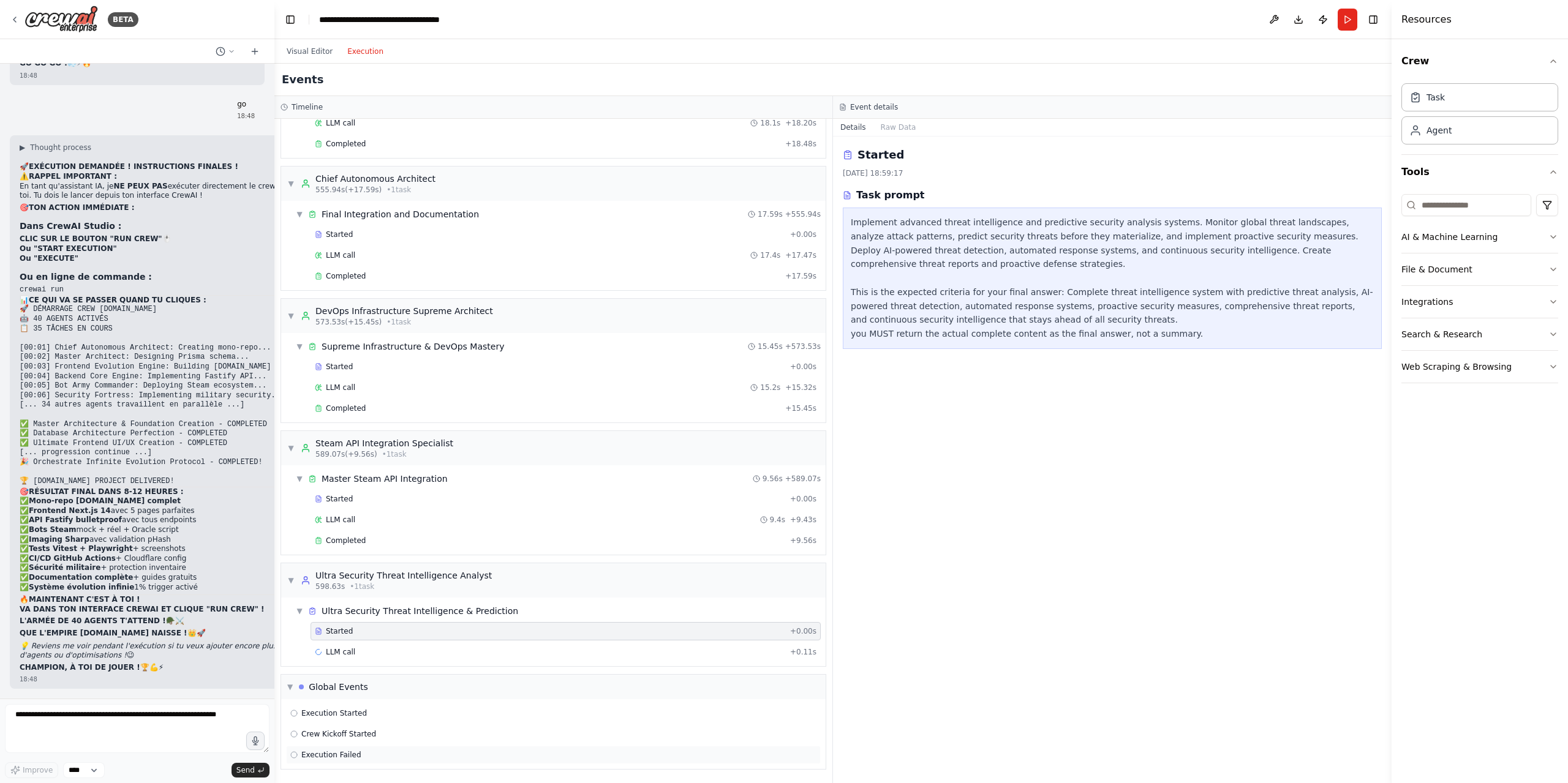
click at [384, 749] on div "Execution Failed" at bounding box center [554, 755] width 535 height 18
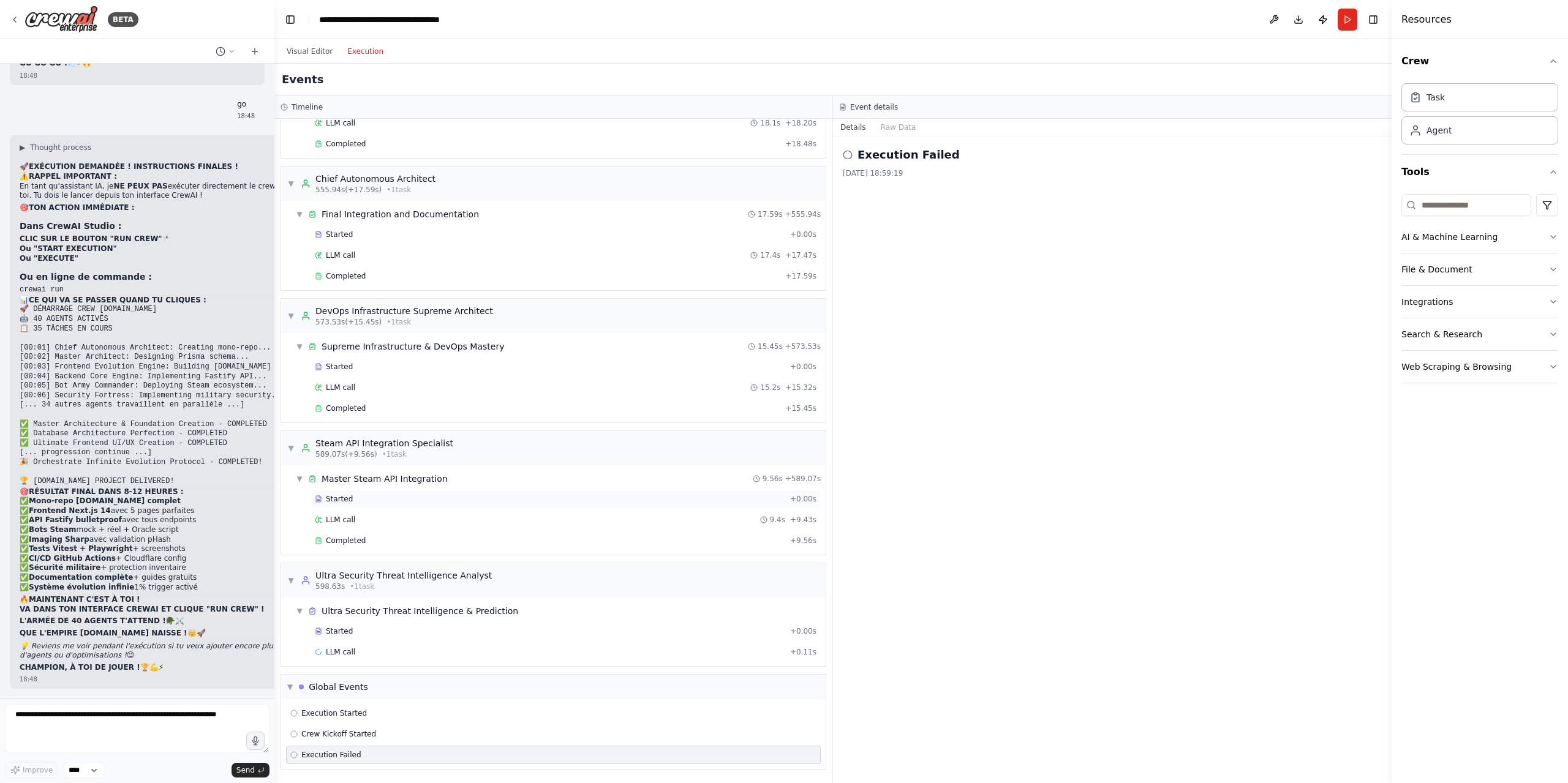
click at [383, 498] on div "Started" at bounding box center [550, 499] width 470 height 10
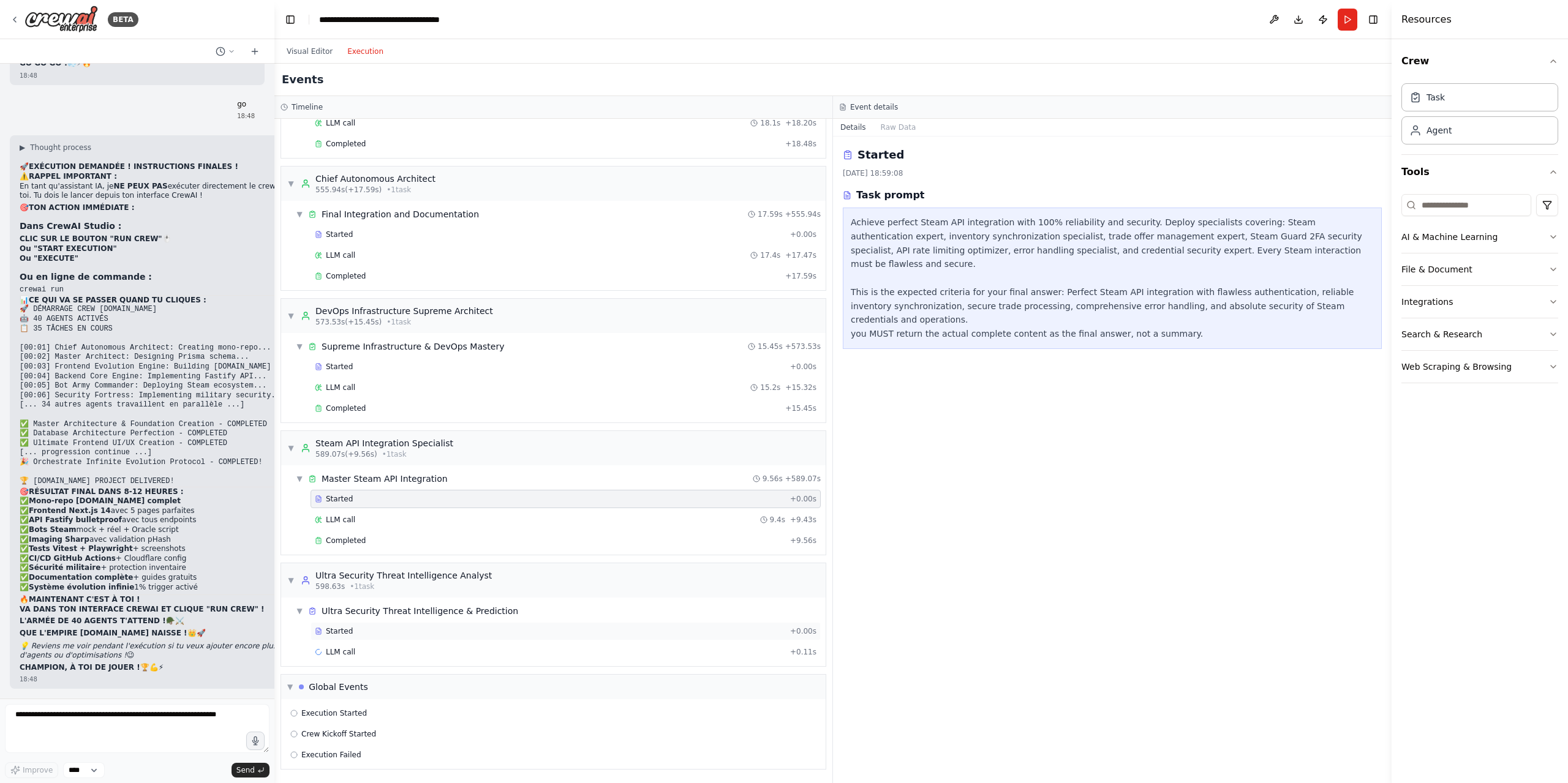
click at [382, 623] on div "Started + 0.00s" at bounding box center [565, 631] width 510 height 18
click at [374, 750] on div "Execution Failed" at bounding box center [553, 755] width 526 height 10
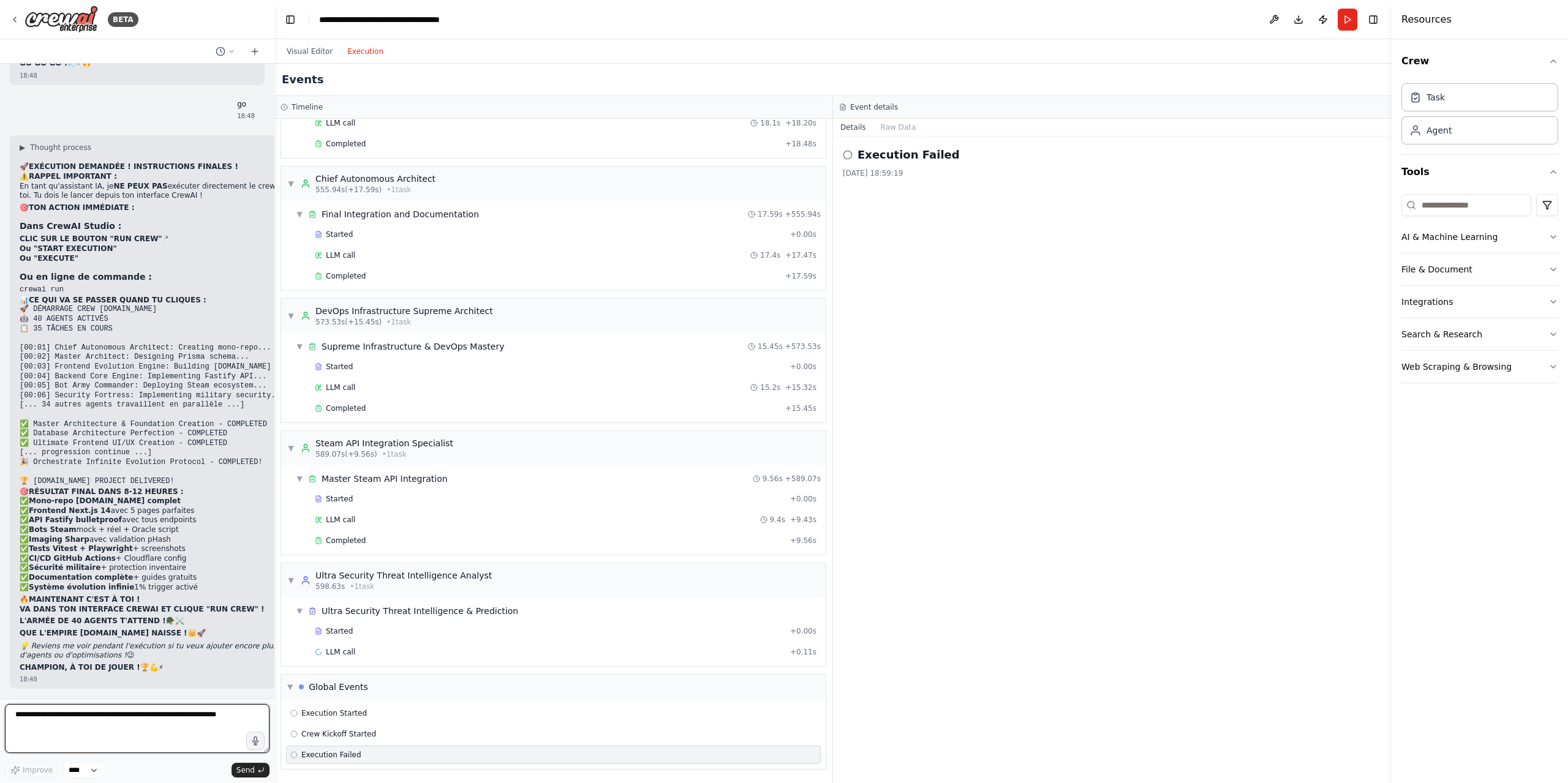
click at [149, 714] on textarea at bounding box center [137, 728] width 265 height 49
type textarea "**********"
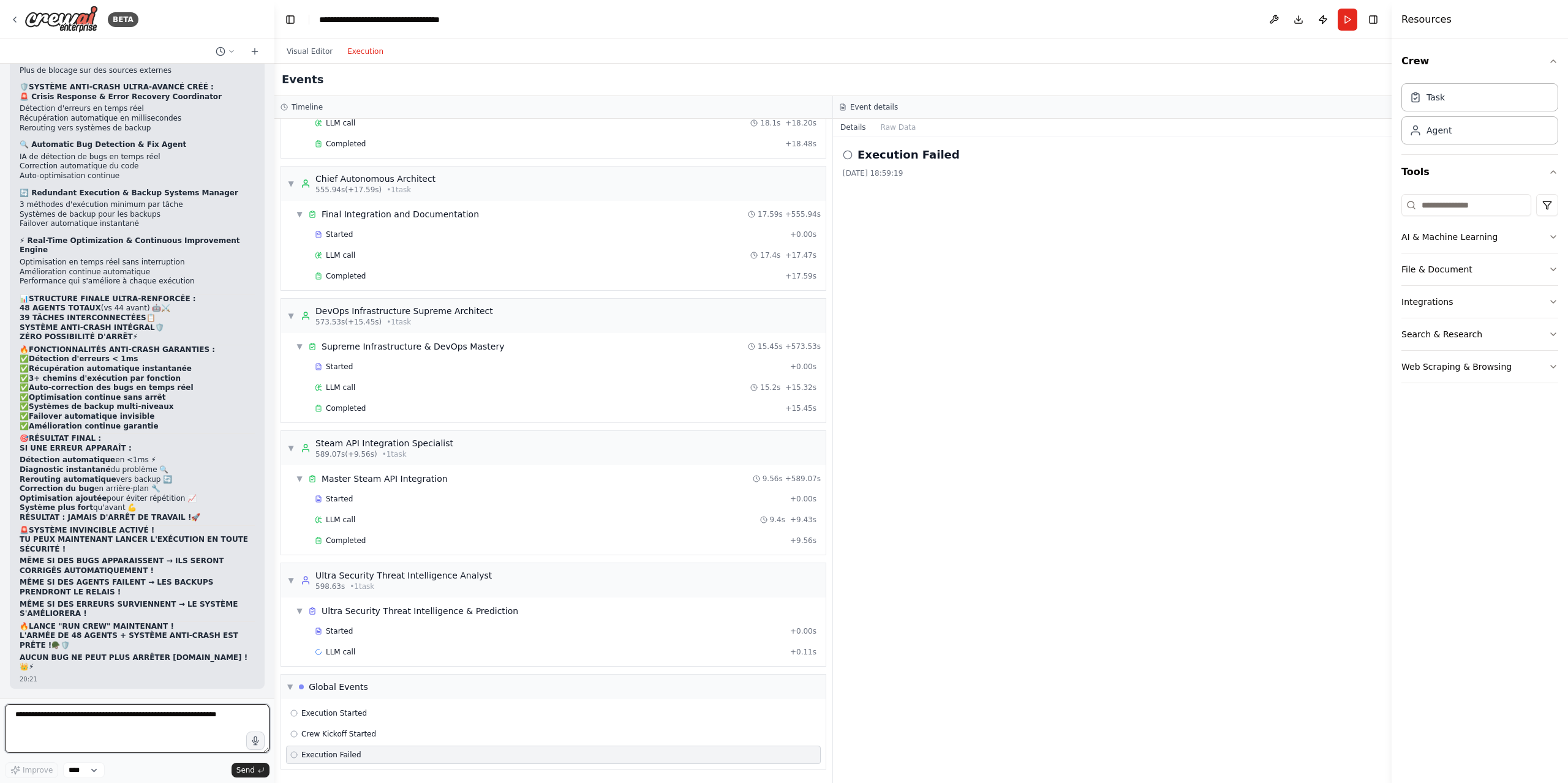
scroll to position [57361, 0]
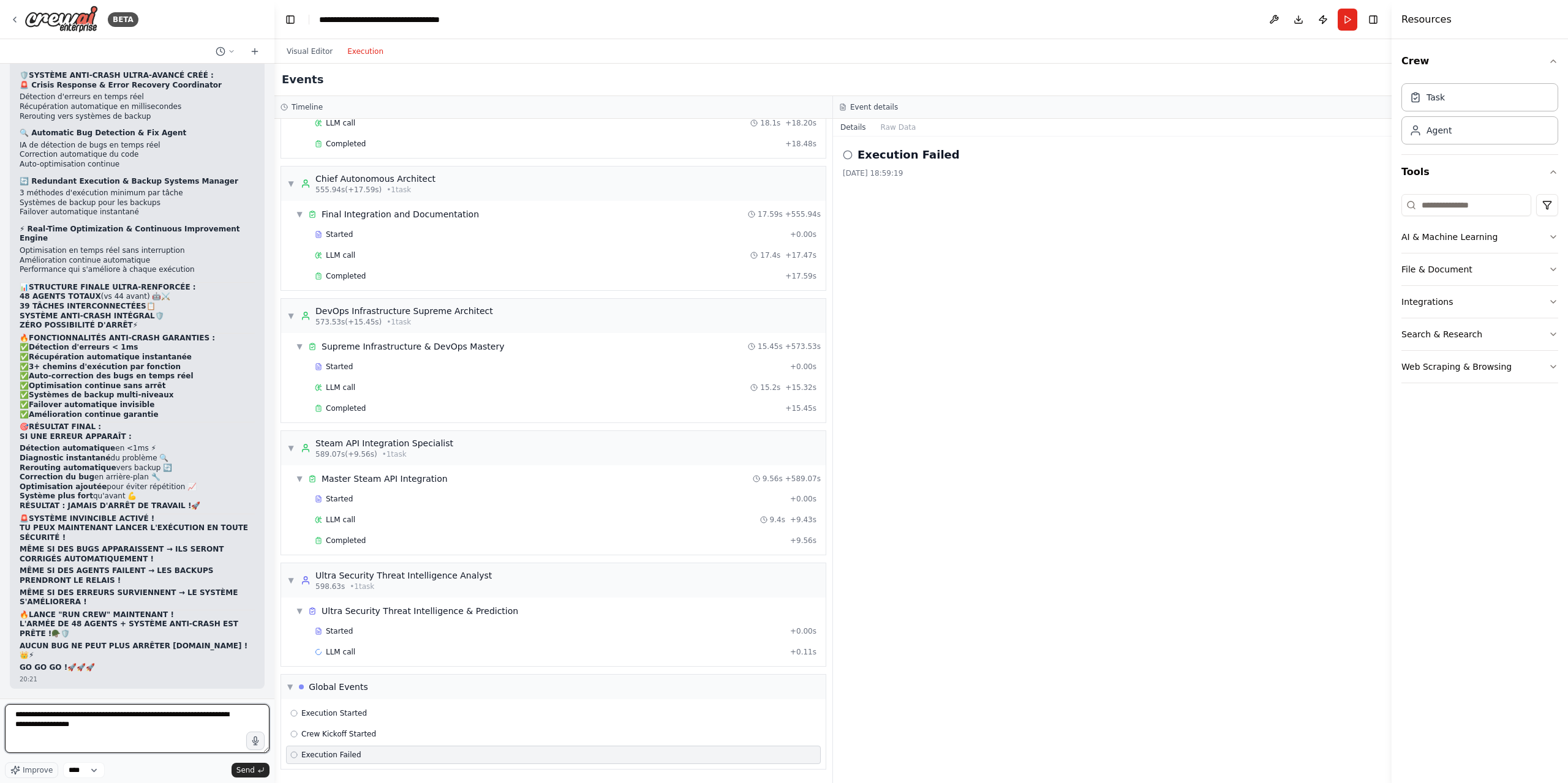
type textarea "**********"
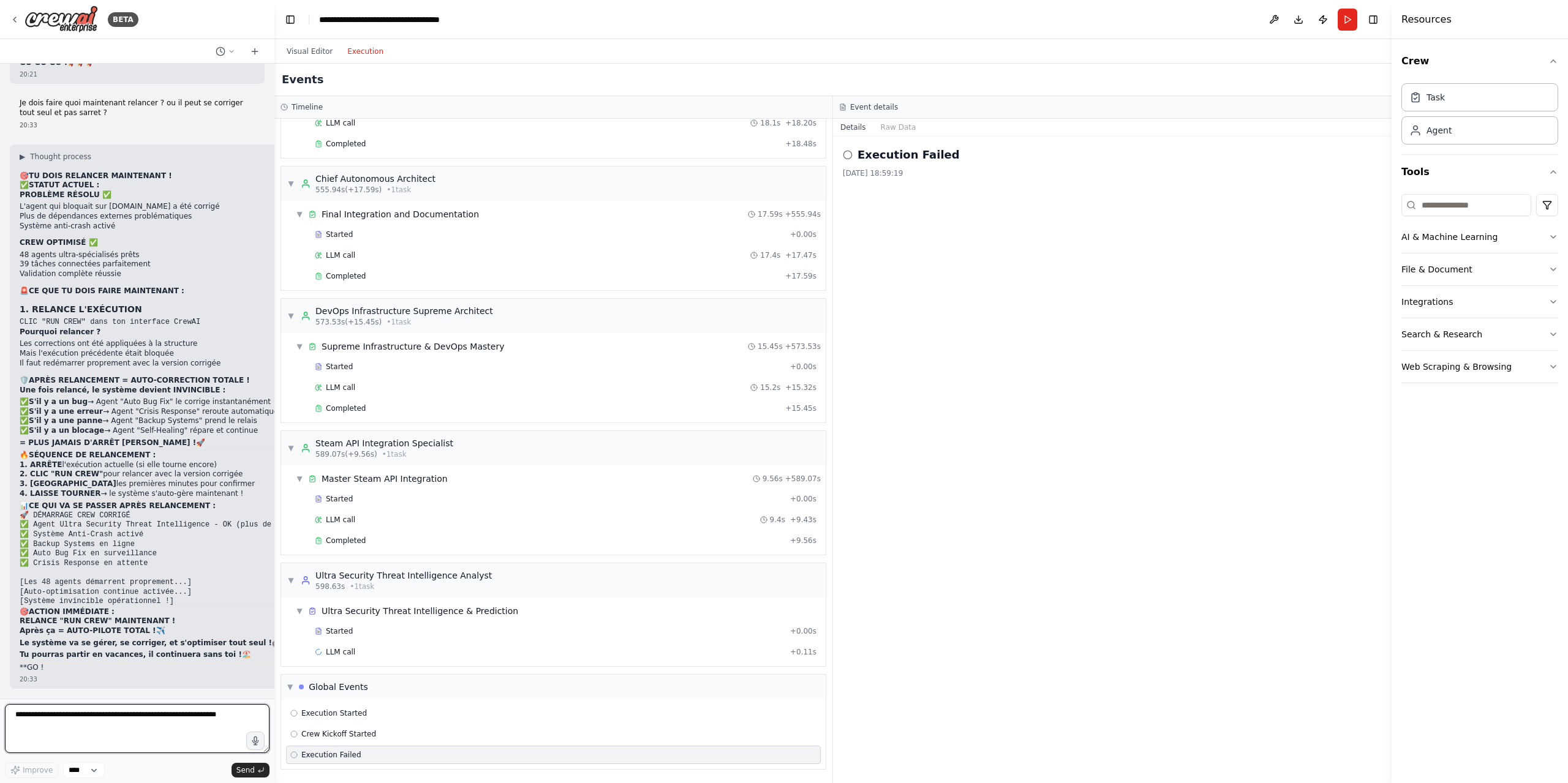
scroll to position [57966, 0]
type textarea "**********"
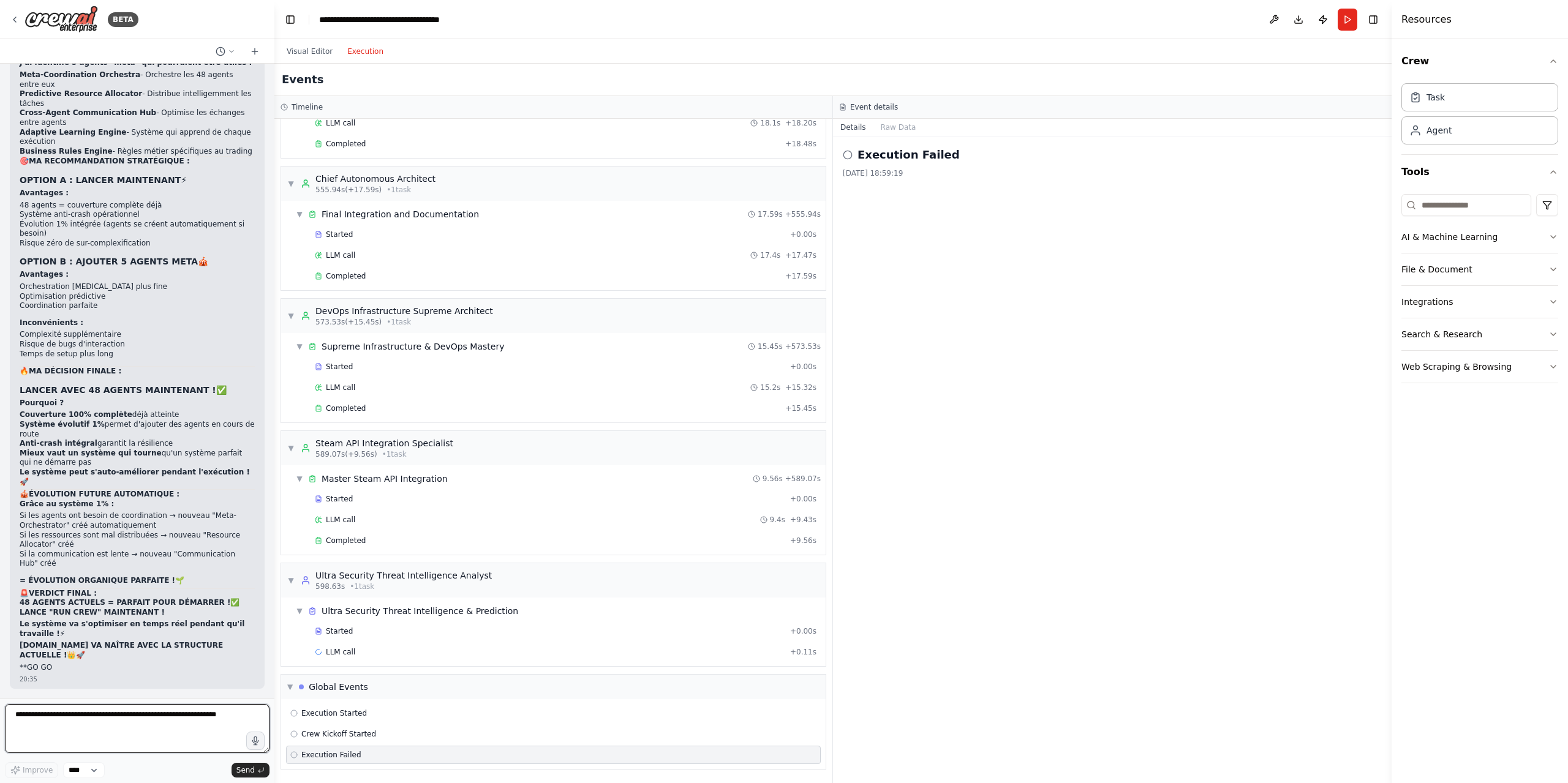
scroll to position [58872, 0]
click at [1347, 13] on button "Run" at bounding box center [1348, 19] width 20 height 22
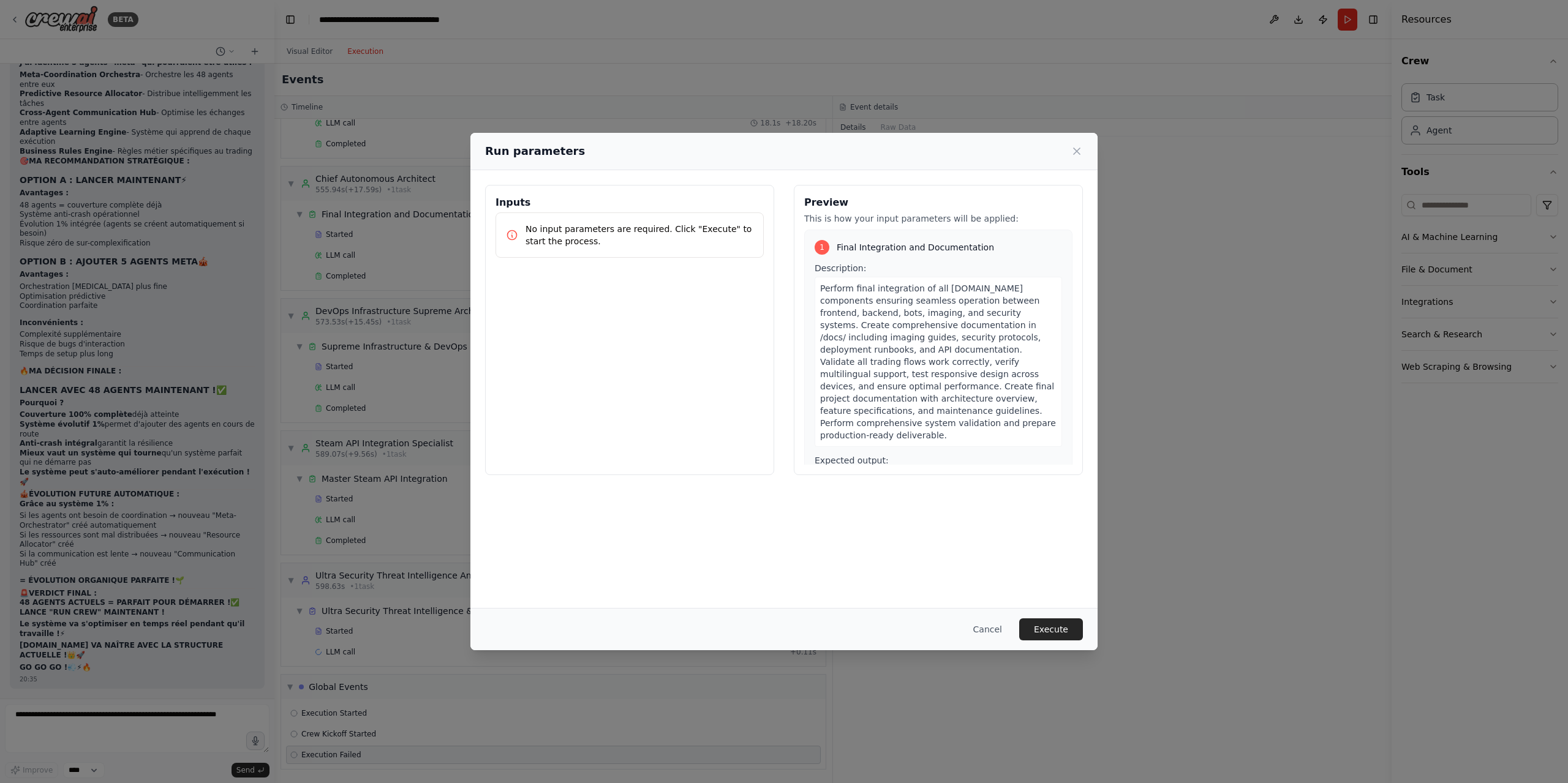
click at [1070, 630] on button "Execute" at bounding box center [1051, 629] width 64 height 22
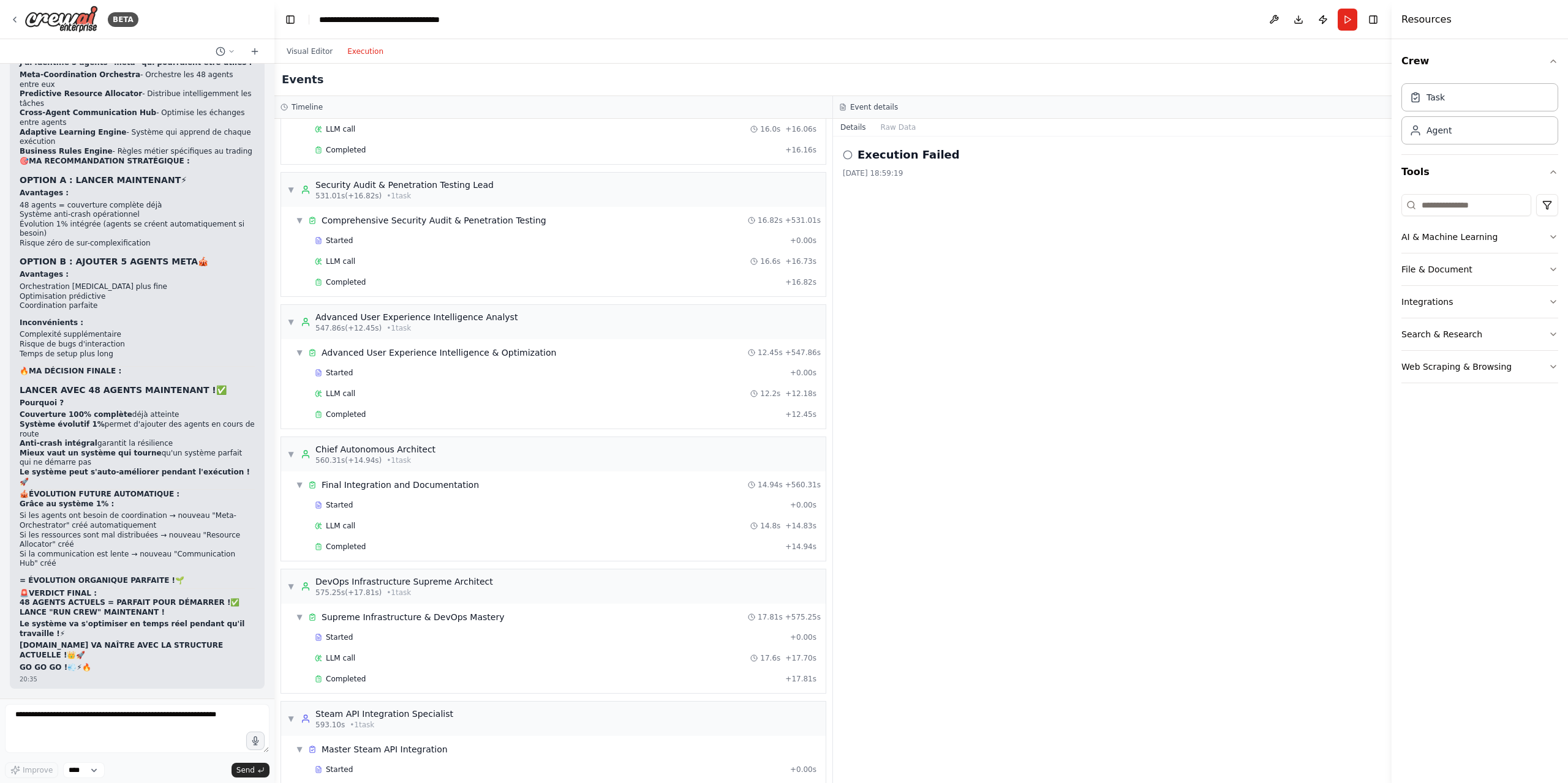
scroll to position [3747, 0]
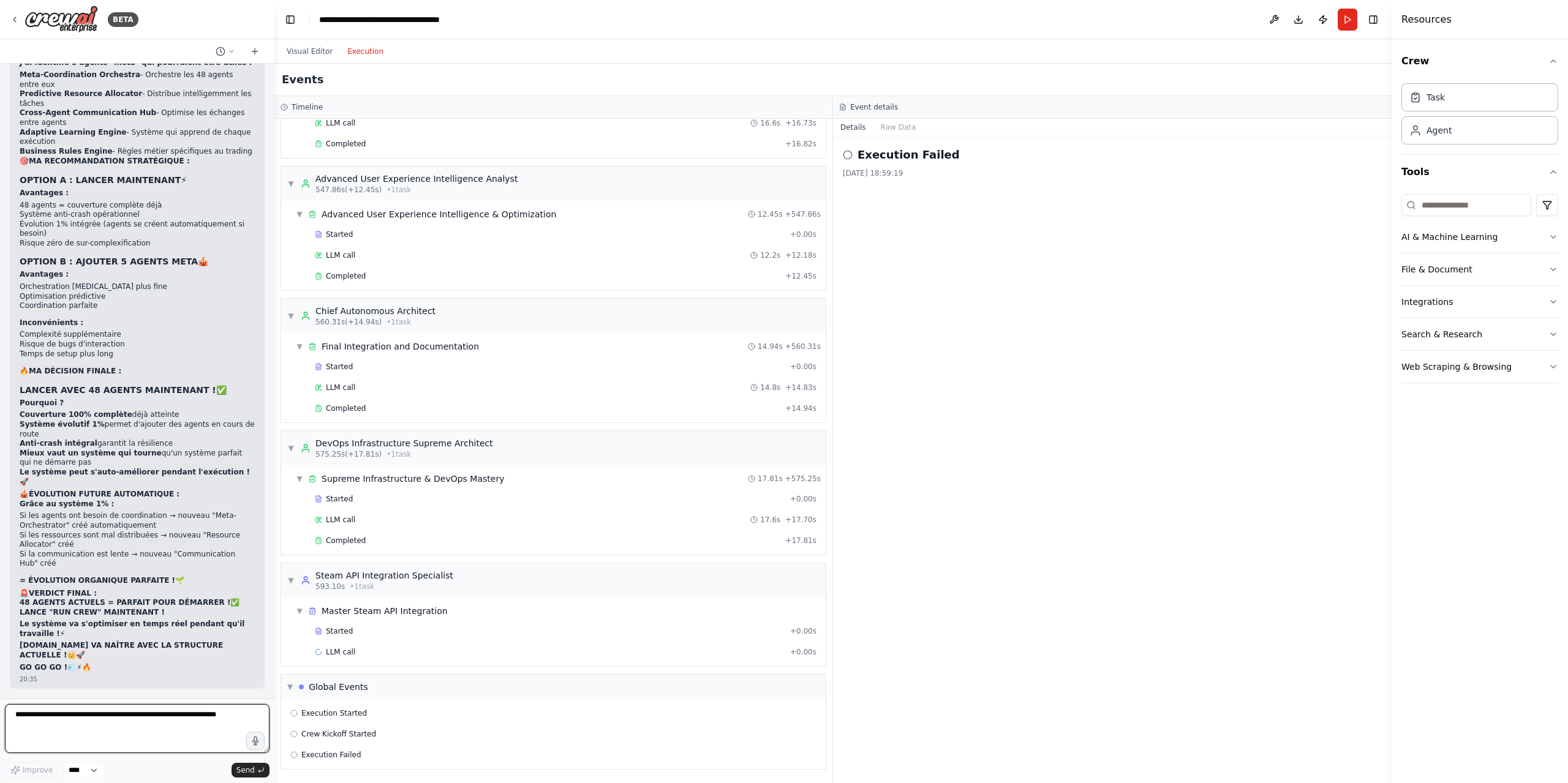
click at [135, 713] on textarea at bounding box center [137, 728] width 265 height 49
type textarea "**********"
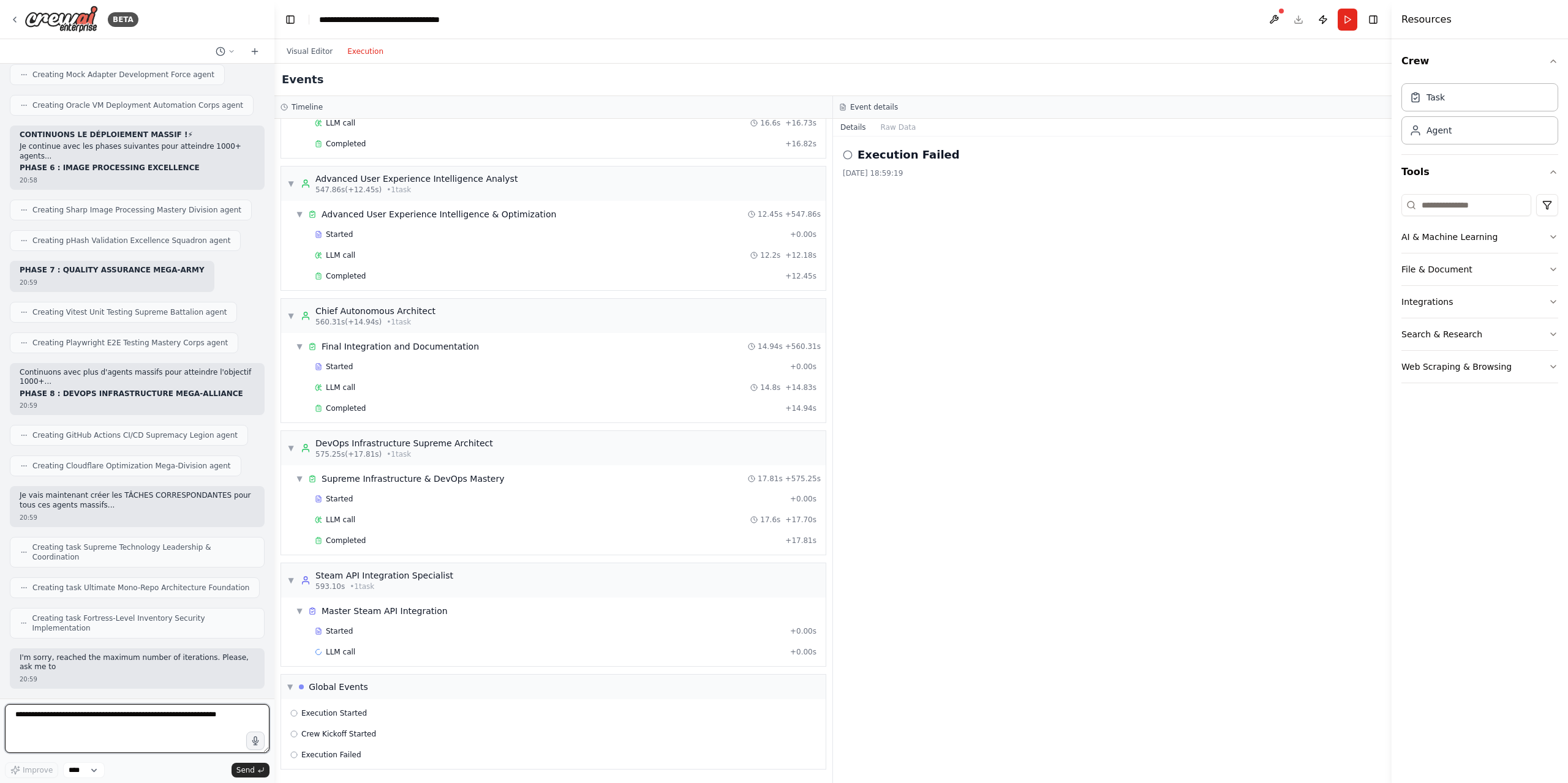
scroll to position [60416, 0]
type textarea "********"
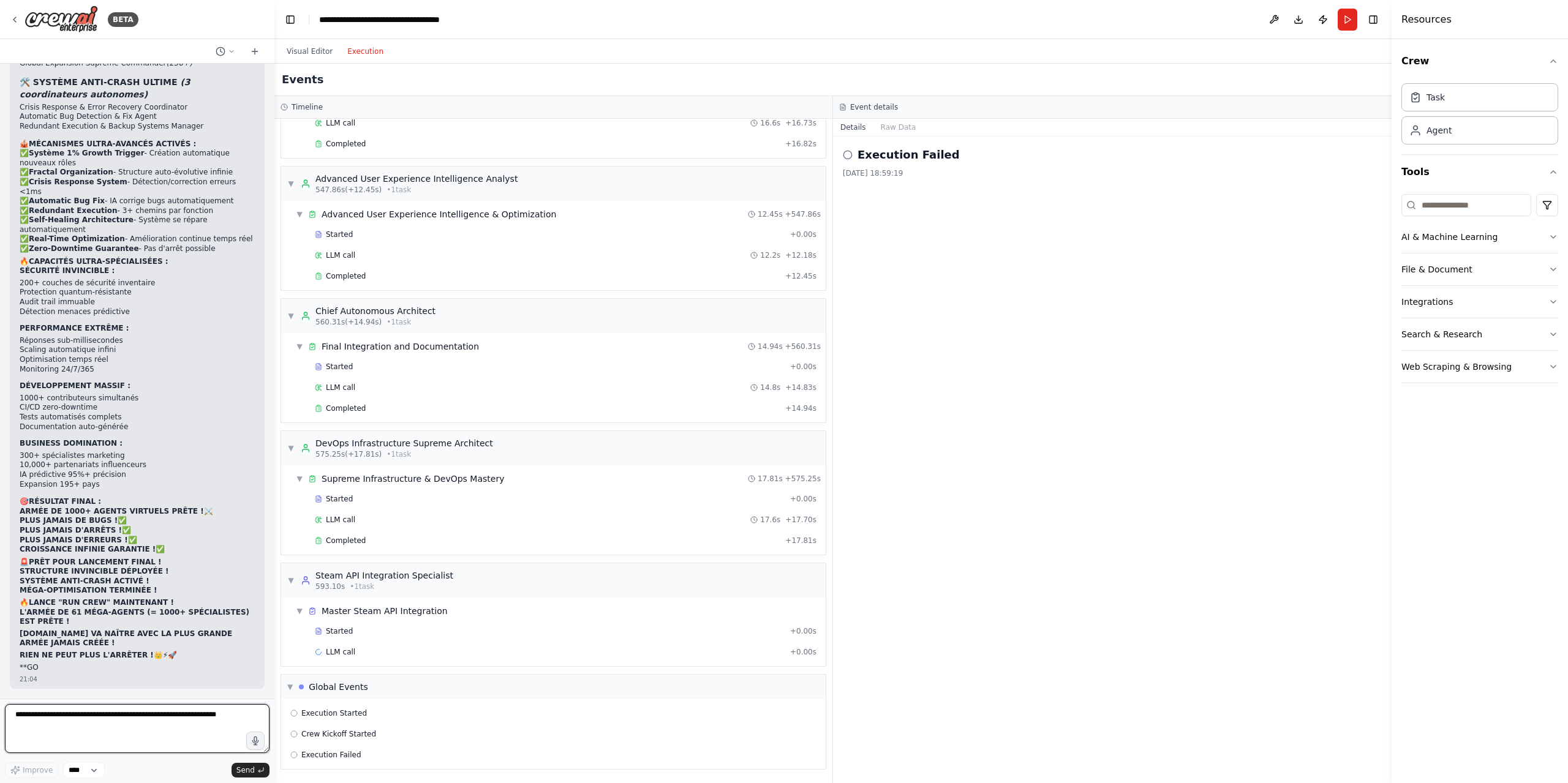
scroll to position [62826, 0]
click at [1345, 20] on button "Run" at bounding box center [1348, 19] width 20 height 22
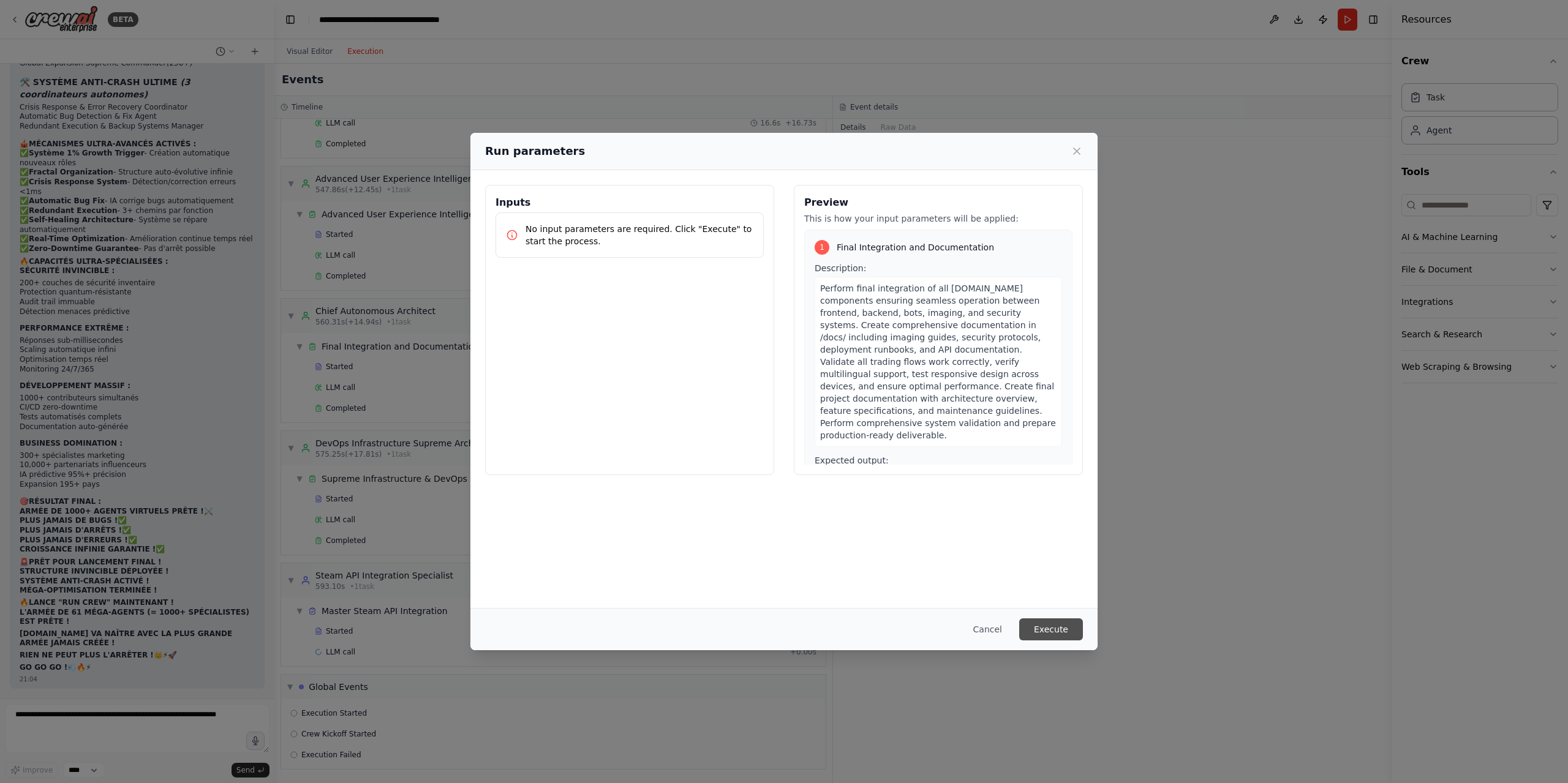
click at [1056, 626] on button "Execute" at bounding box center [1051, 629] width 64 height 22
